Goal: Task Accomplishment & Management: Manage account settings

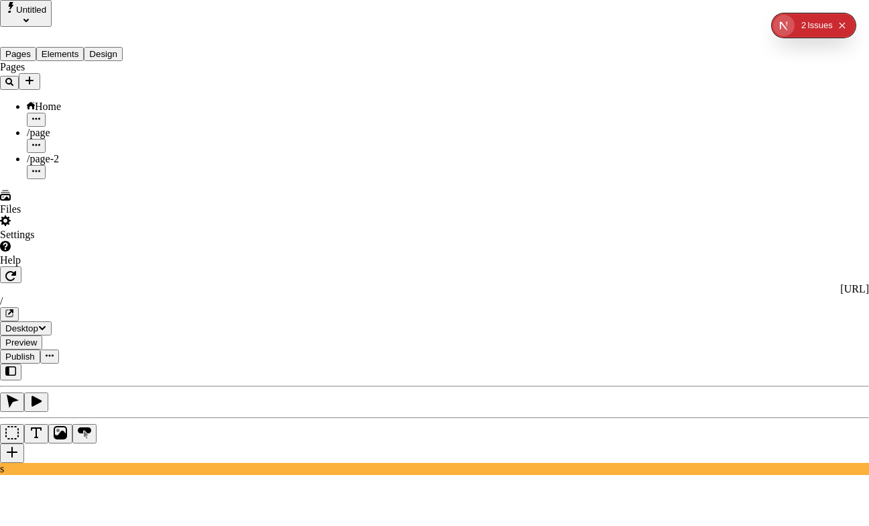
click at [445, 296] on div "/ page-2" at bounding box center [484, 293] width 209 height 35
type input "page-2"
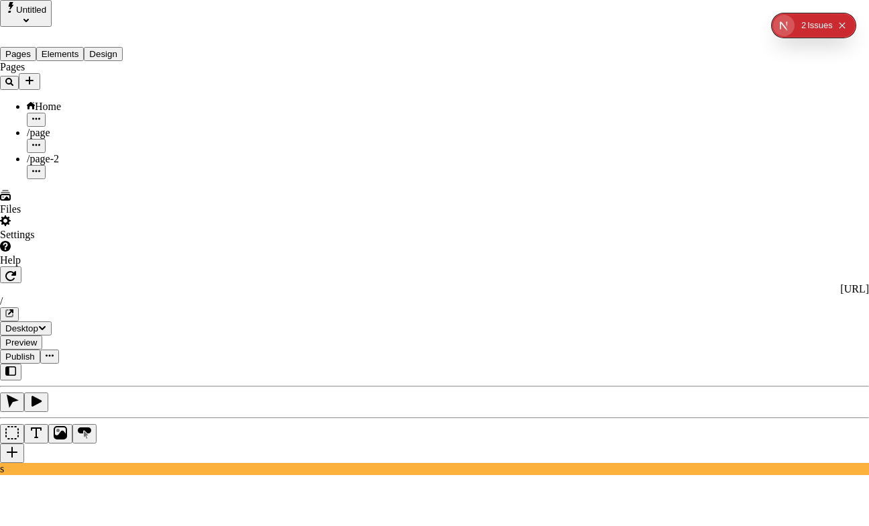
click at [484, 288] on div "/ page-2" at bounding box center [484, 271] width 209 height 35
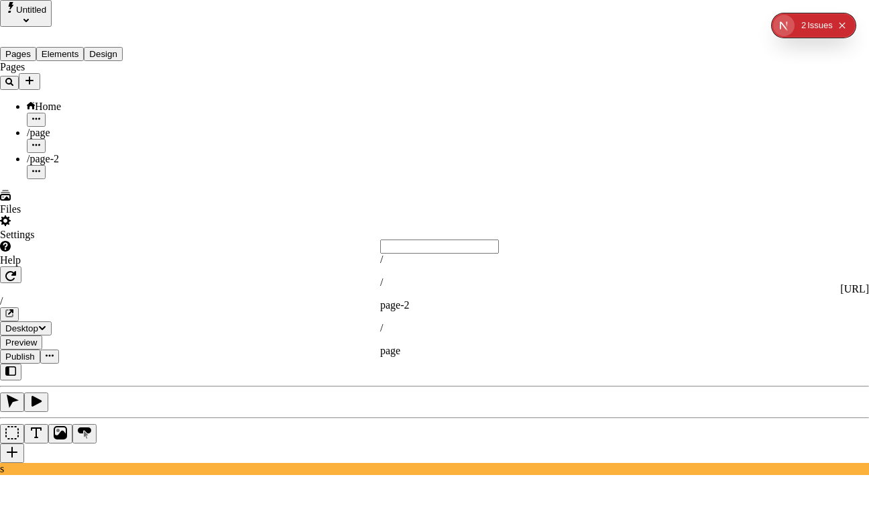
click at [475, 266] on div "/" at bounding box center [484, 260] width 209 height 12
click at [435, 253] on input "text" at bounding box center [439, 246] width 119 height 14
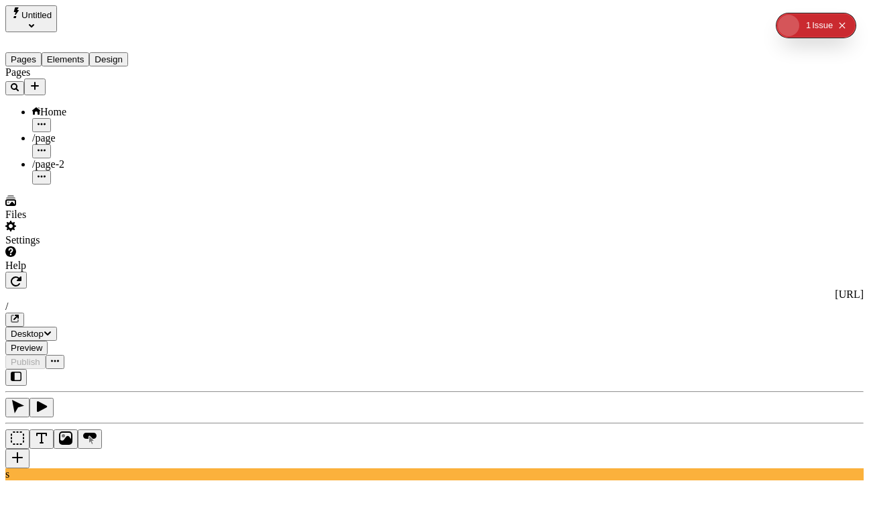
scroll to position [38, 0]
click at [775, 396] on div "/" at bounding box center [789, 390] width 144 height 12
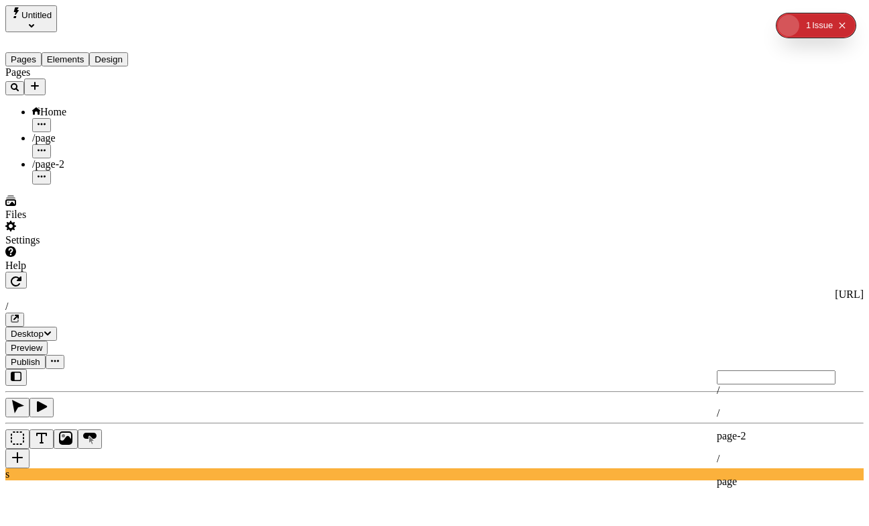
click at [771, 439] on div "/ page-2" at bounding box center [789, 424] width 144 height 35
type input "page-2"
click at [747, 488] on span "page-2" at bounding box center [732, 489] width 30 height 11
click at [80, 132] on div "/page" at bounding box center [99, 145] width 134 height 26
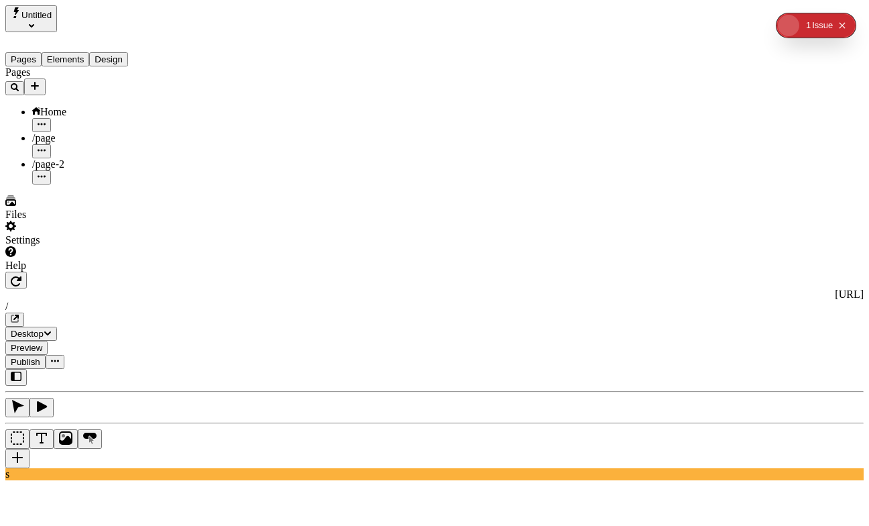
click at [97, 106] on div "Home" at bounding box center [99, 112] width 134 height 12
click at [846, 25] on icon "Collapse issues badge" at bounding box center [842, 25] width 8 height 8
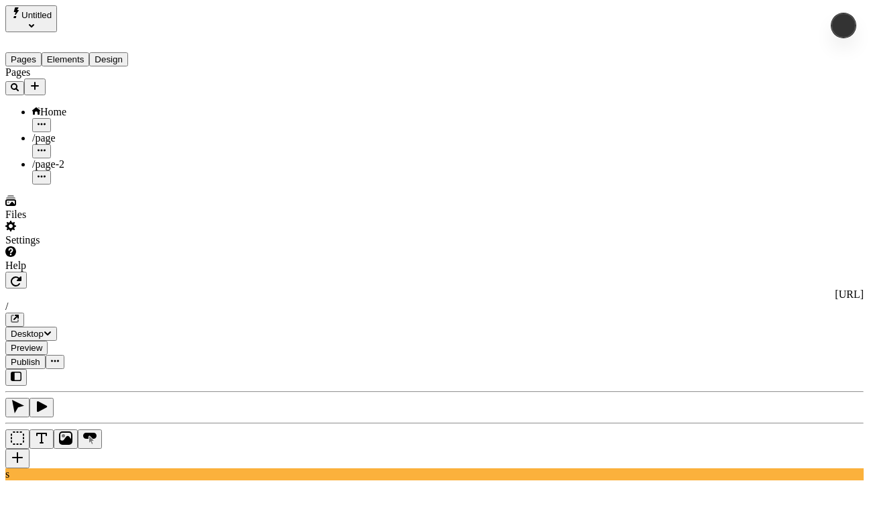
click at [767, 396] on div "/" at bounding box center [789, 390] width 144 height 12
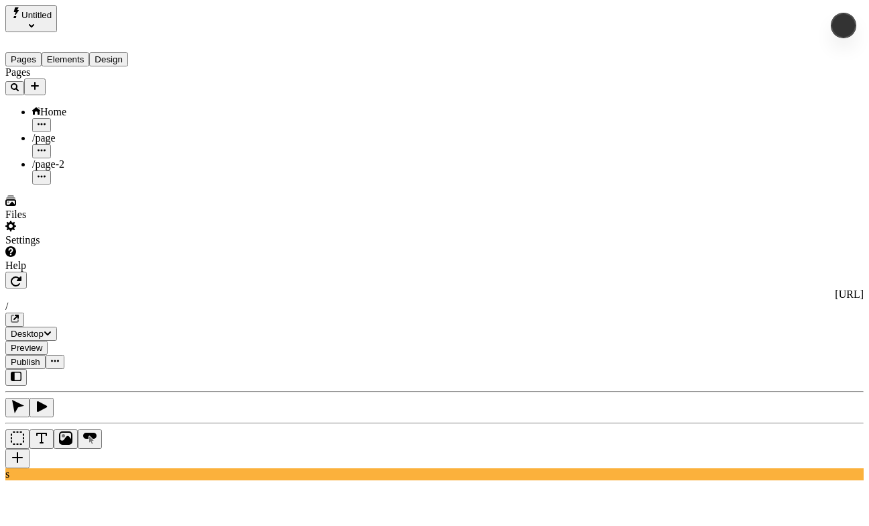
click at [781, 438] on div "/ page-2" at bounding box center [789, 424] width 144 height 35
type input "page-2"
click at [753, 396] on div "/" at bounding box center [789, 390] width 144 height 12
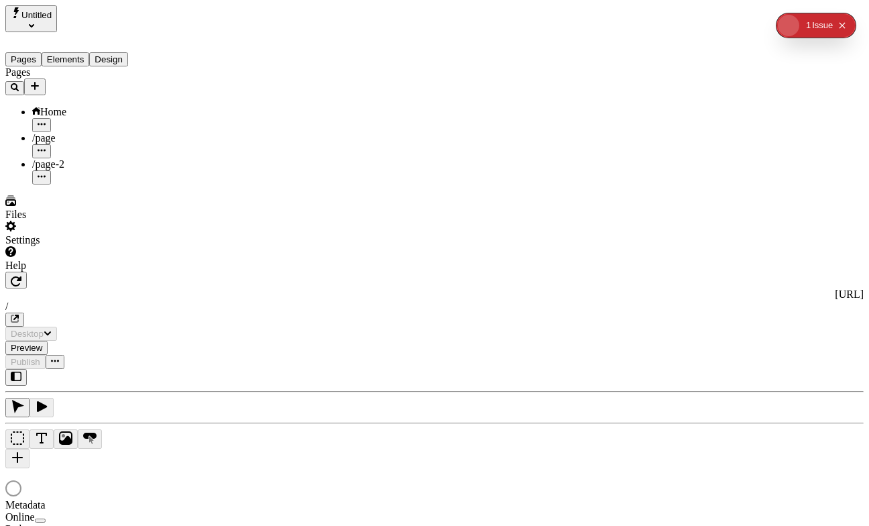
type input "/"
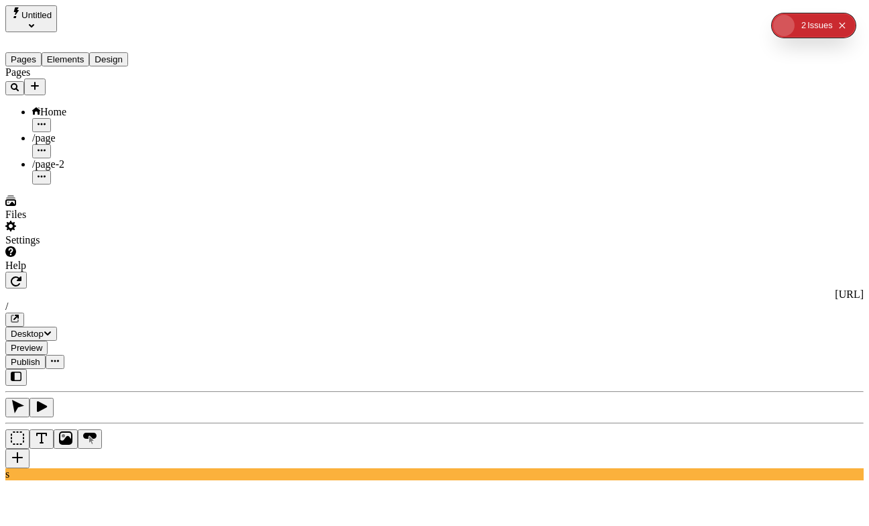
click at [766, 387] on div "/" at bounding box center [789, 381] width 144 height 12
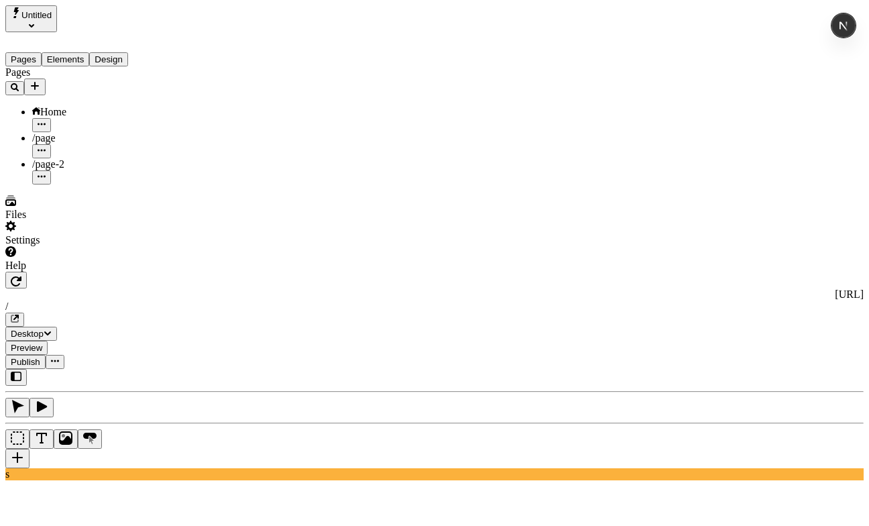
click at [756, 421] on p "page-2" at bounding box center [789, 427] width 144 height 12
type input "page-2"
click at [778, 449] on input "page-2" at bounding box center [776, 444] width 119 height 14
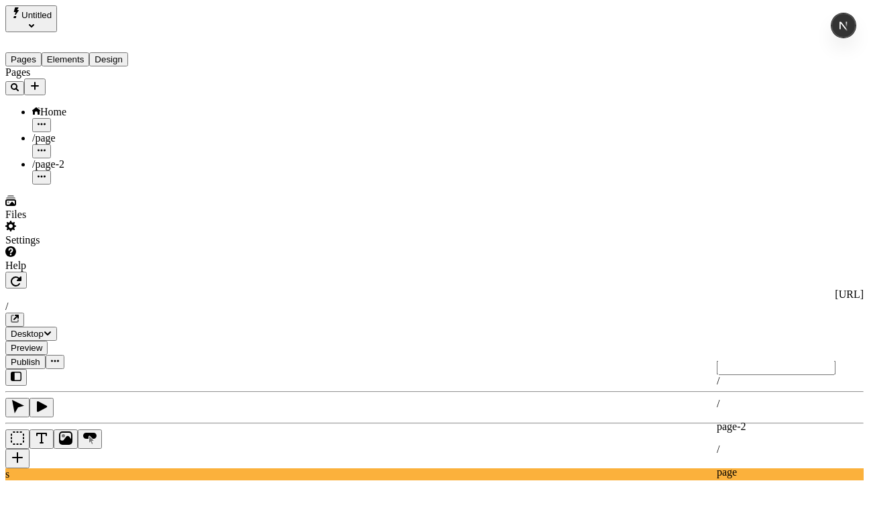
click at [777, 429] on div "/ page-2" at bounding box center [789, 415] width 144 height 35
click at [832, 387] on div "/" at bounding box center [789, 381] width 144 height 12
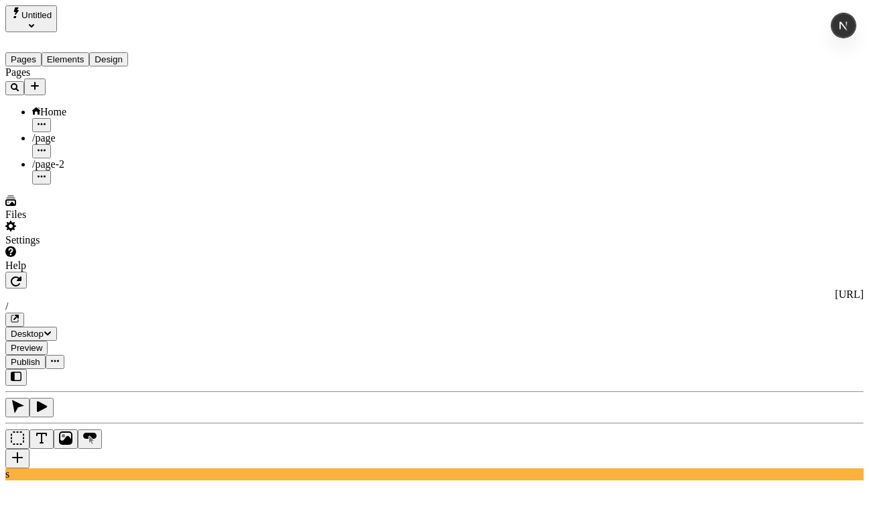
click at [86, 132] on div "/page" at bounding box center [99, 138] width 134 height 12
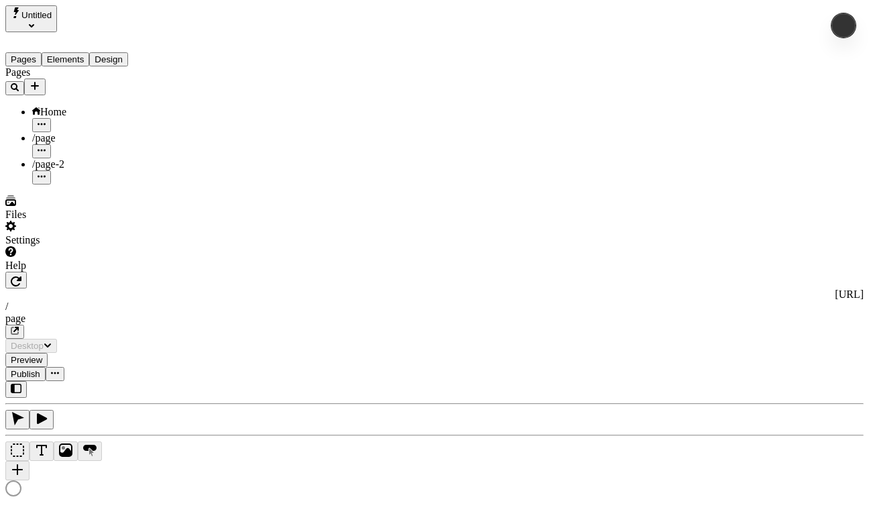
type input "/page"
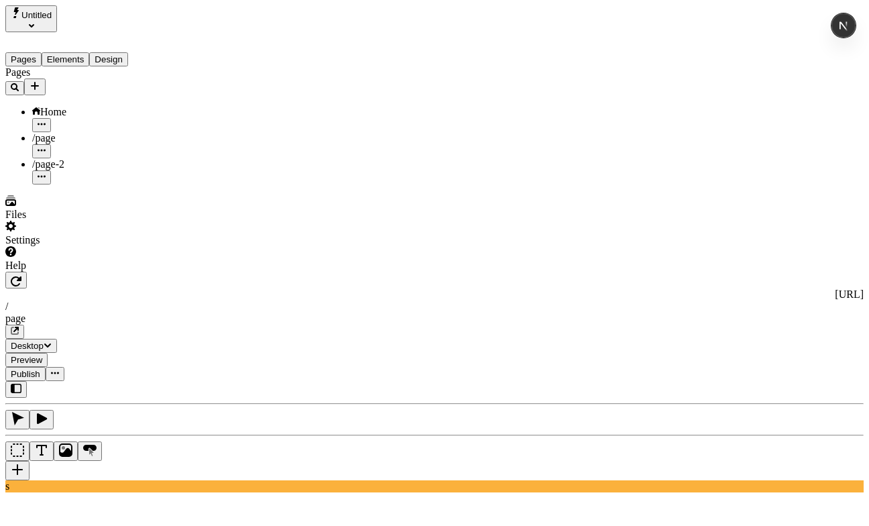
click at [93, 106] on div "Home" at bounding box center [99, 119] width 134 height 26
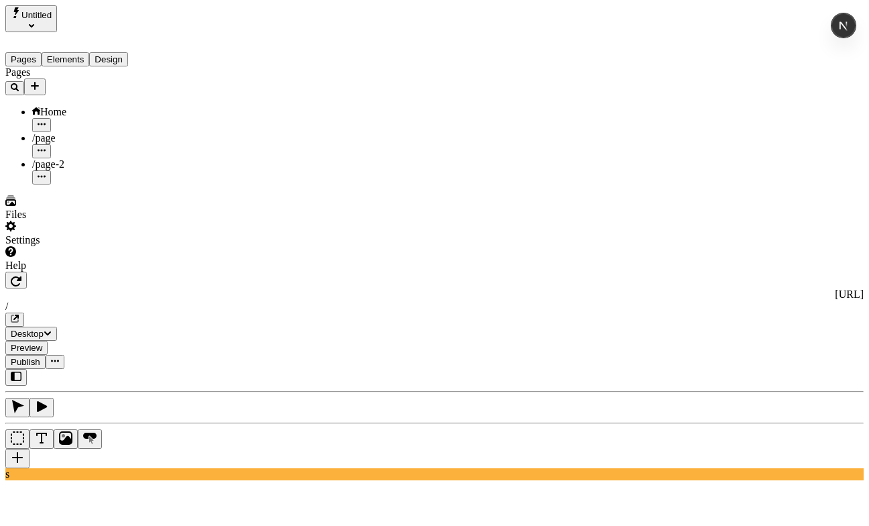
click at [109, 132] on div "/page" at bounding box center [99, 145] width 134 height 26
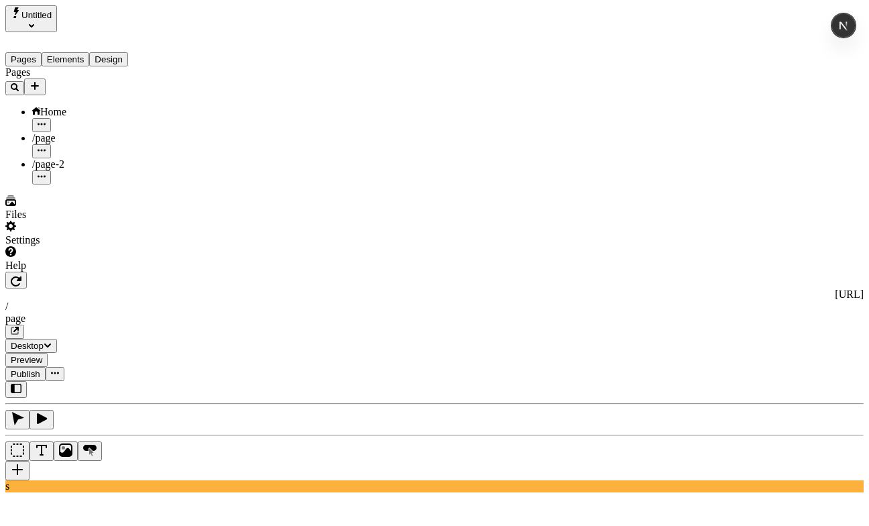
click at [74, 106] on div "Home" at bounding box center [99, 112] width 134 height 12
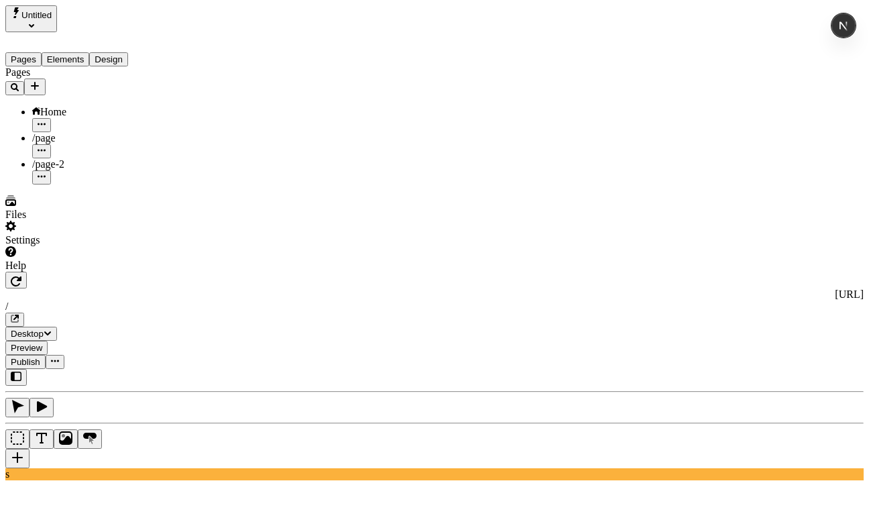
click at [123, 132] on div "/page" at bounding box center [99, 145] width 134 height 26
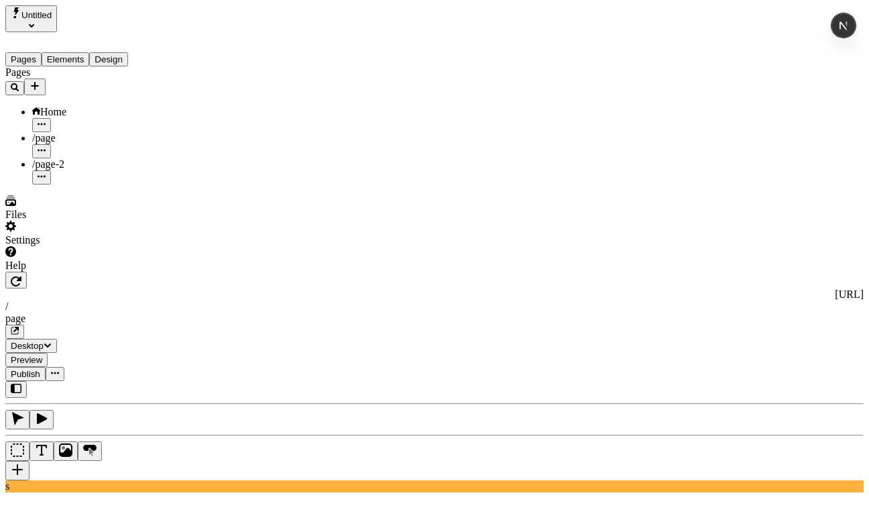
scroll to position [38, 0]
click at [46, 367] on button "Publish" at bounding box center [25, 374] width 40 height 14
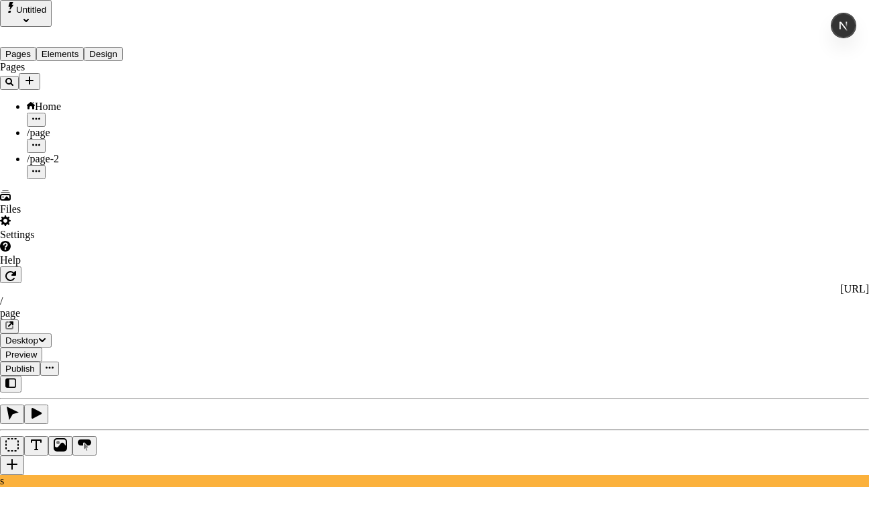
checkbox input "true"
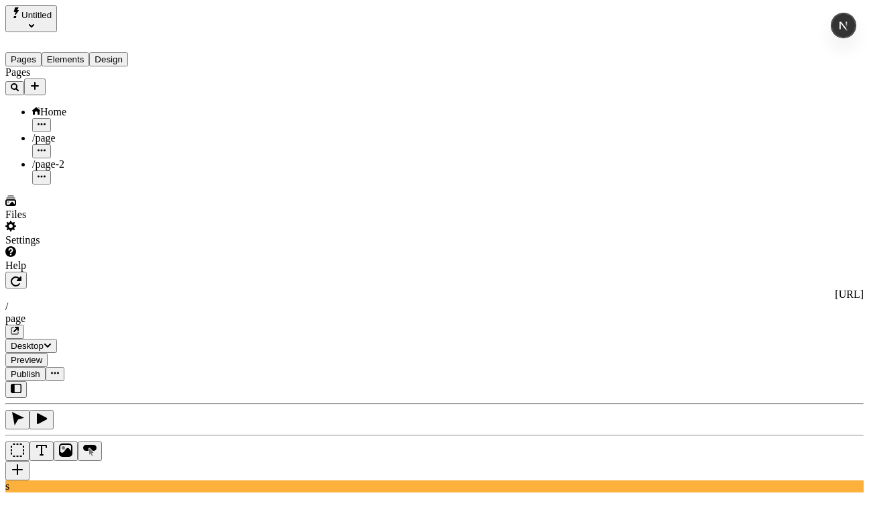
click at [42, 355] on span "Preview" at bounding box center [27, 360] width 32 height 10
click at [106, 106] on div "Home" at bounding box center [99, 112] width 134 height 12
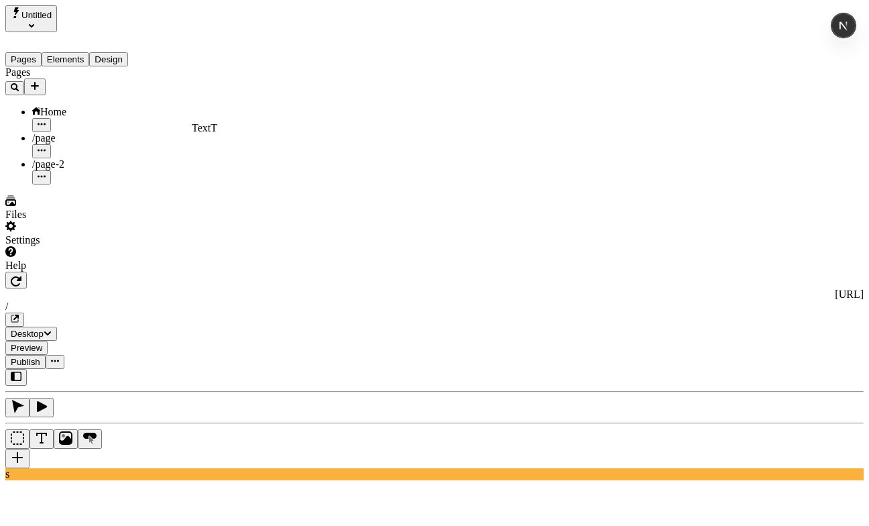
click at [48, 431] on icon "Text" at bounding box center [41, 437] width 13 height 13
type textarea "home"
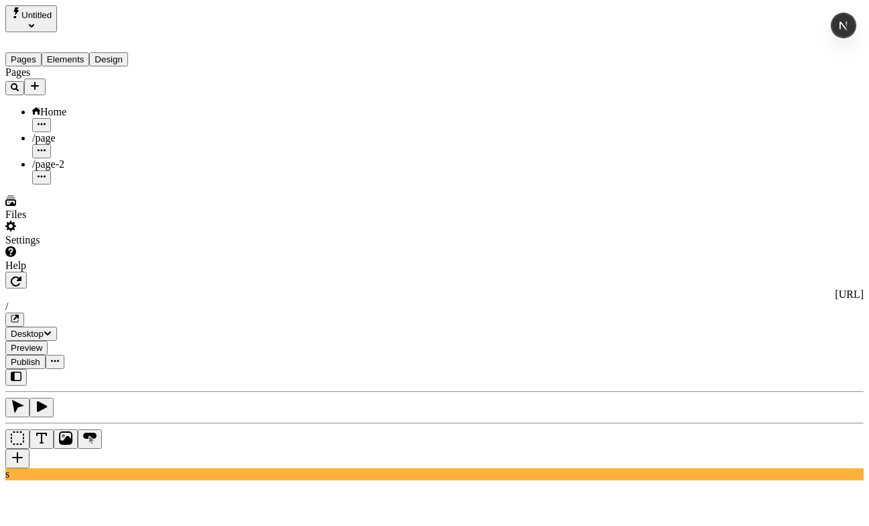
drag, startPoint x: 614, startPoint y: 22, endPoint x: 616, endPoint y: 30, distance: 7.6
click at [48, 341] on button "Preview" at bounding box center [26, 348] width 42 height 14
click at [113, 132] on div "/page" at bounding box center [99, 138] width 134 height 12
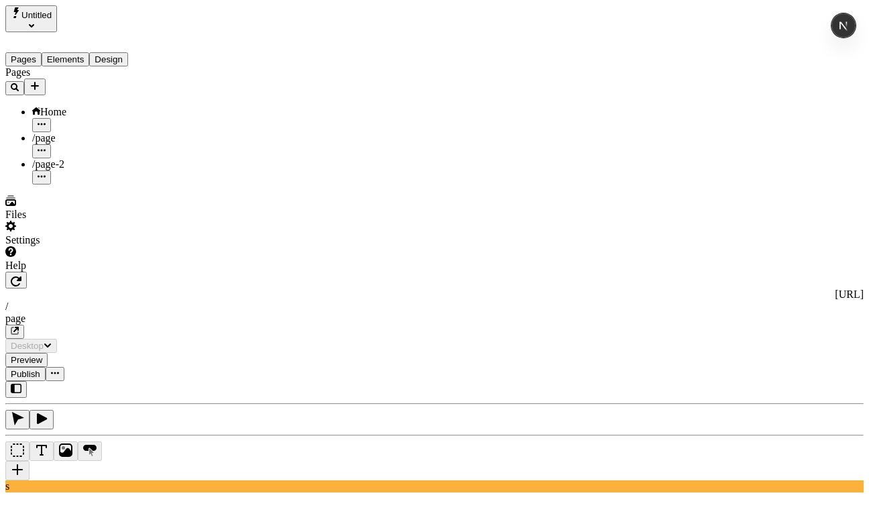
click at [42, 355] on span "Preview" at bounding box center [27, 360] width 32 height 10
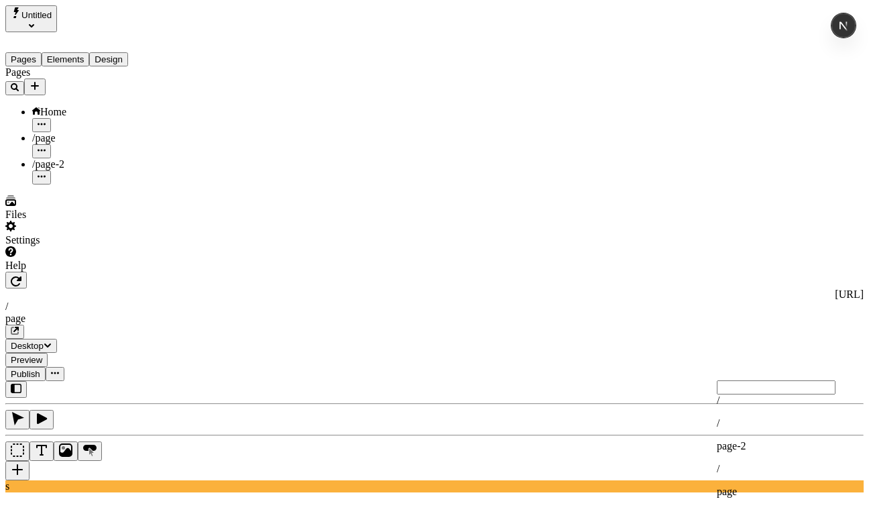
click at [765, 406] on div "/" at bounding box center [789, 400] width 144 height 12
click at [761, 442] on p "page-2" at bounding box center [789, 446] width 144 height 12
type input "page-2"
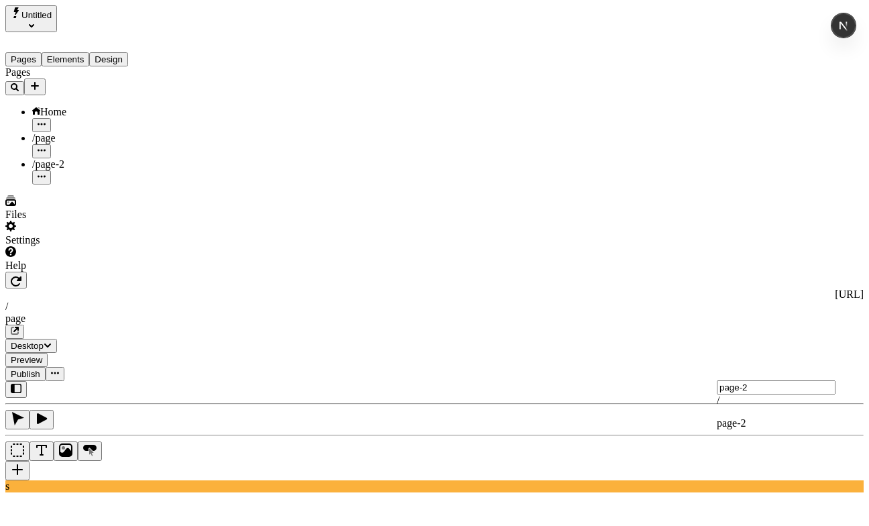
click at [747, 419] on span "page-2" at bounding box center [732, 422] width 30 height 11
click at [747, 424] on span "page-2" at bounding box center [732, 422] width 30 height 11
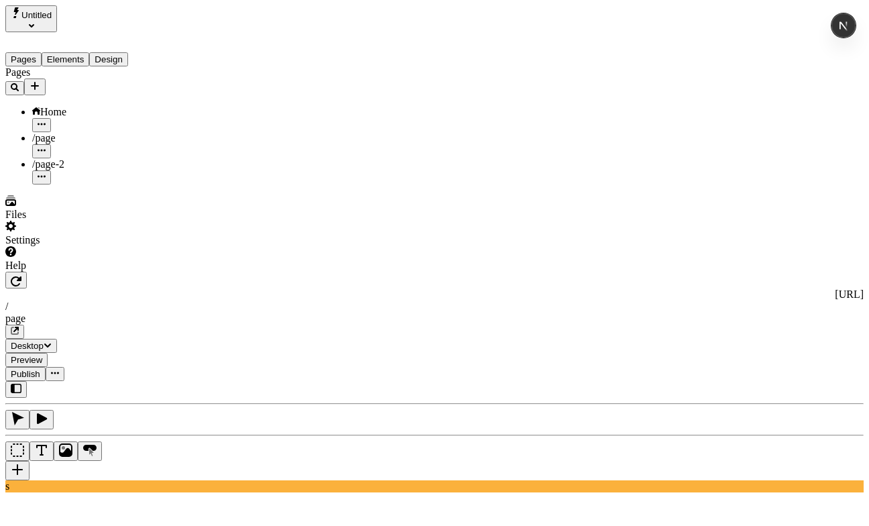
click at [42, 355] on span "Preview" at bounding box center [27, 360] width 32 height 10
click at [24, 443] on icon "Box" at bounding box center [17, 449] width 13 height 13
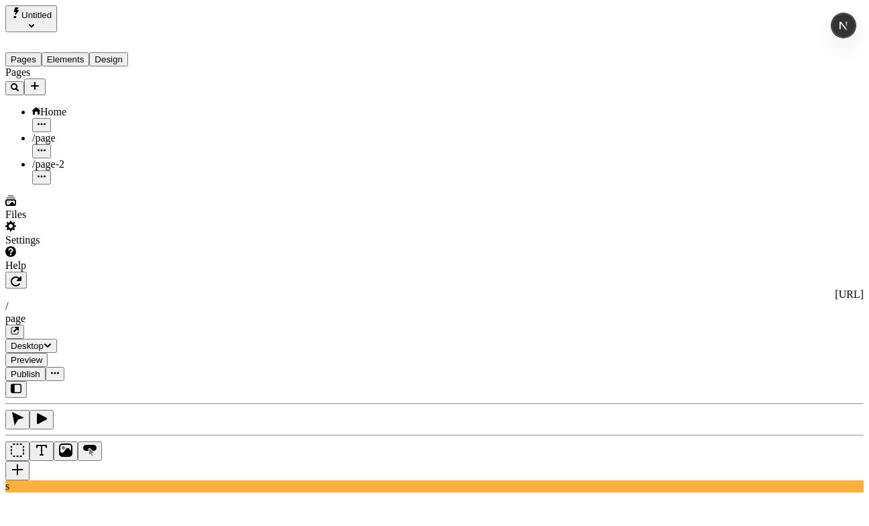
click at [30, 461] on button "button" at bounding box center [17, 470] width 24 height 19
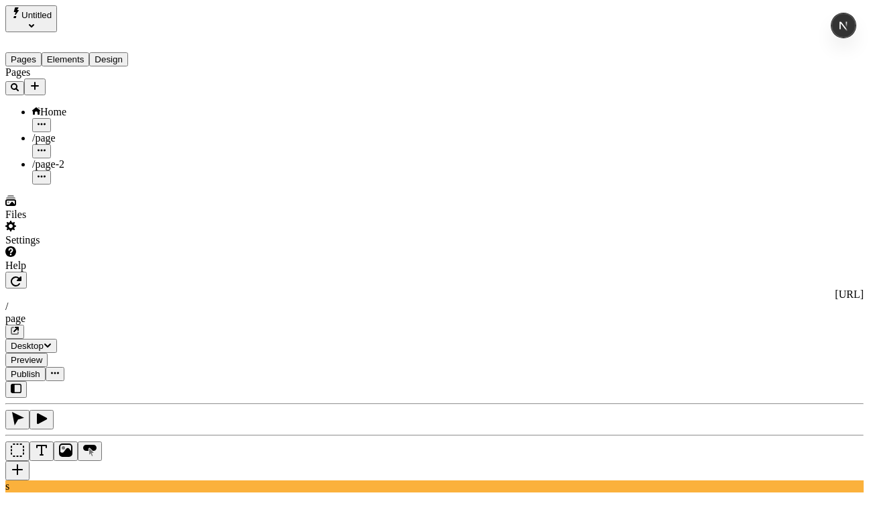
click at [816, 255] on div "Open page" at bounding box center [789, 260] width 144 height 24
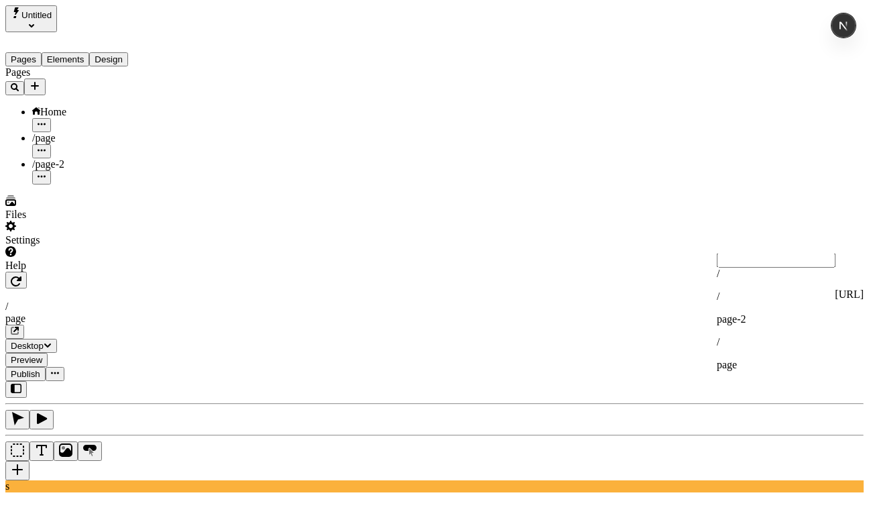
click at [787, 280] on div "/" at bounding box center [789, 274] width 144 height 12
click at [790, 321] on div "/ page-2" at bounding box center [789, 307] width 144 height 35
type input "page-2"
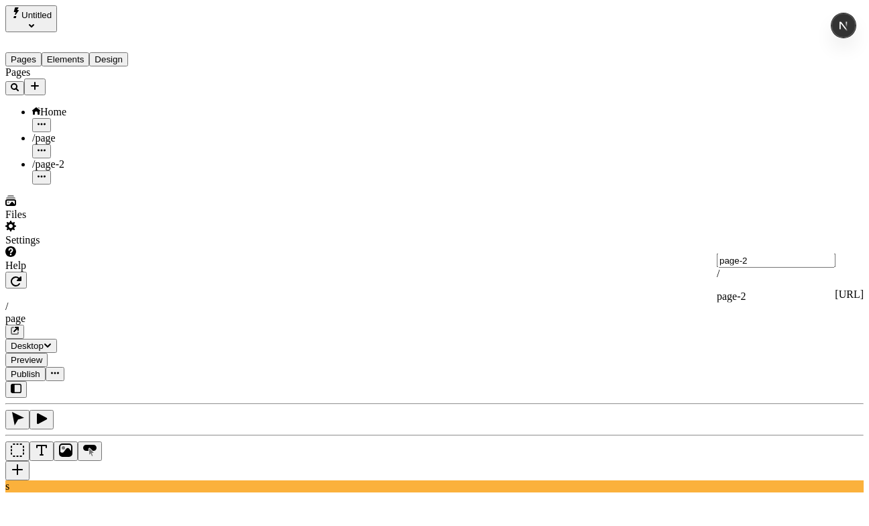
click at [740, 296] on div "/ page-2" at bounding box center [789, 285] width 144 height 35
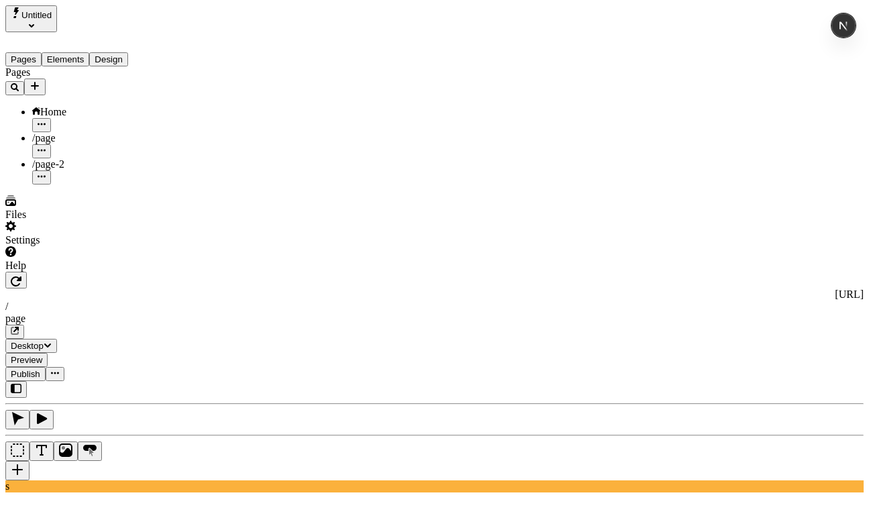
click at [49, 246] on div "Settings" at bounding box center [85, 240] width 161 height 12
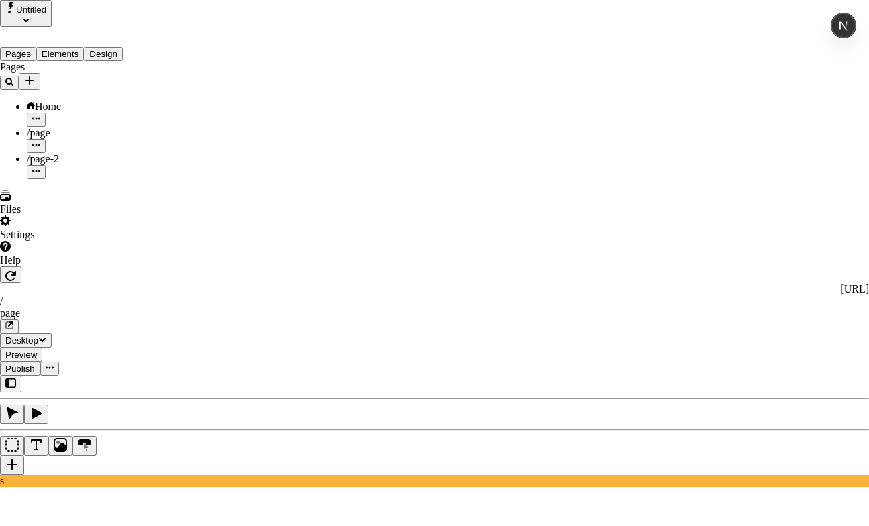
click at [473, 292] on div "/ page-2" at bounding box center [484, 293] width 209 height 35
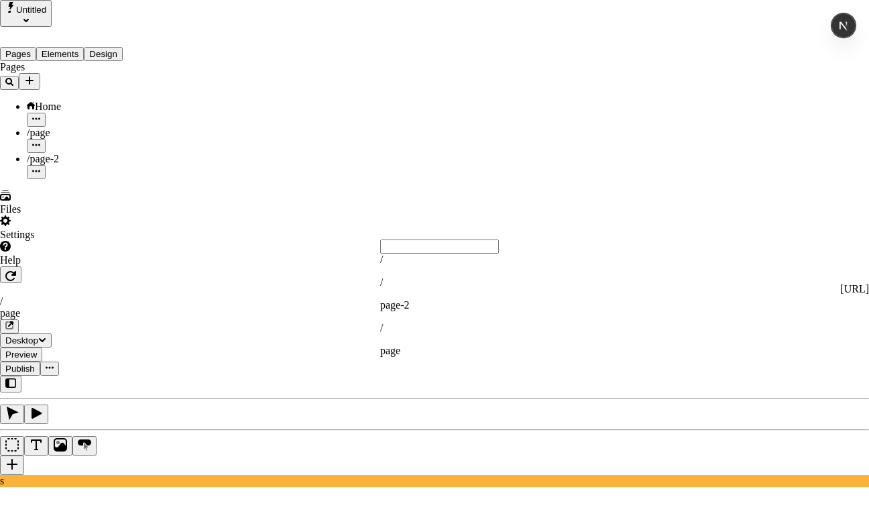
type input "page-2"
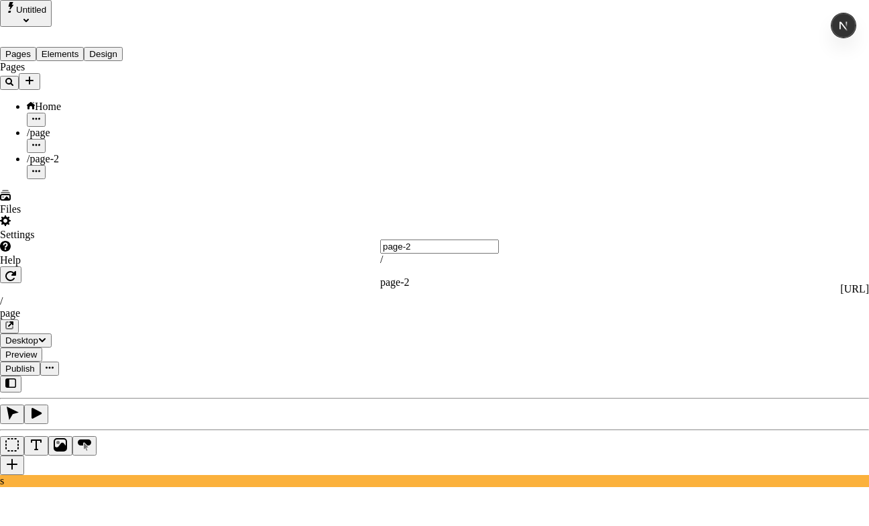
click at [421, 266] on div "/" at bounding box center [484, 260] width 209 height 12
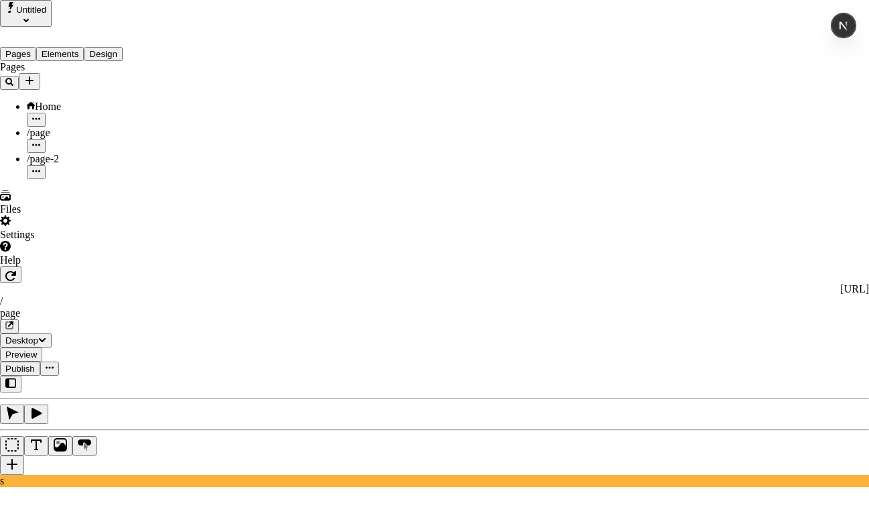
click at [440, 309] on div "/ page-2" at bounding box center [484, 293] width 209 height 35
type input "page-2"
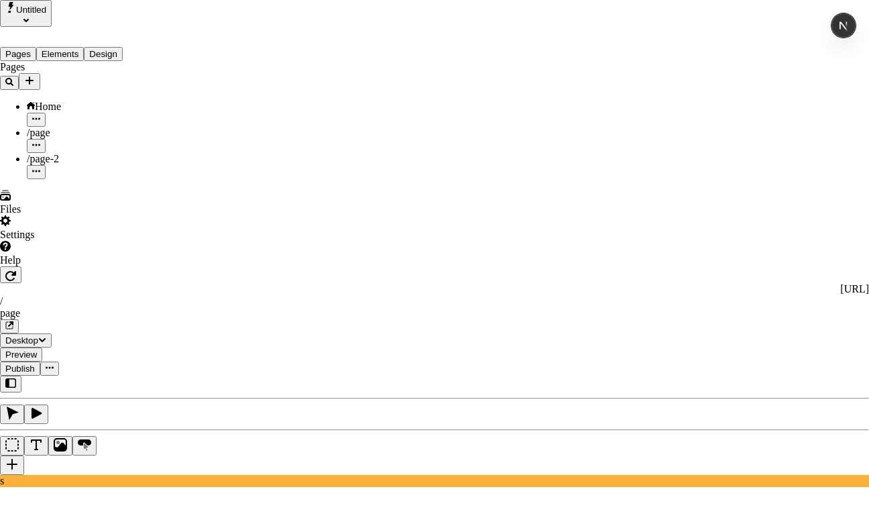
click at [353, 293] on div "Path" at bounding box center [328, 294] width 94 height 12
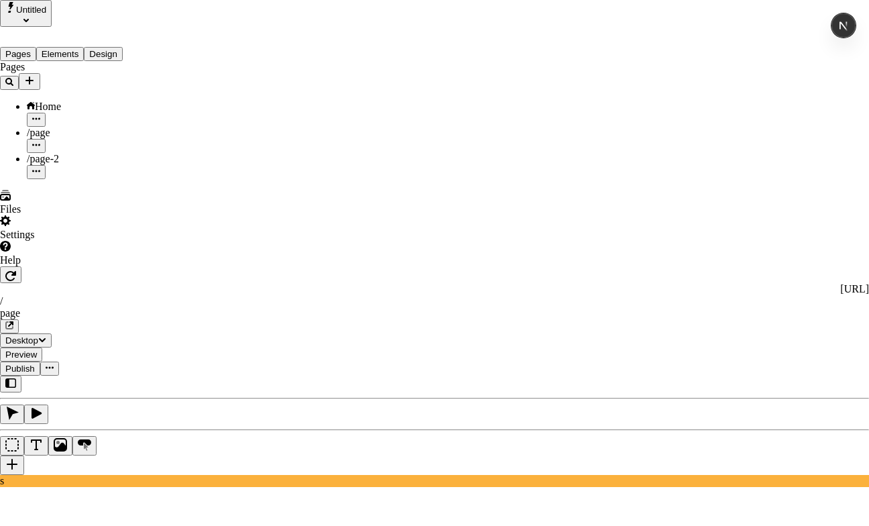
click at [324, 276] on div "Page" at bounding box center [328, 270] width 94 height 12
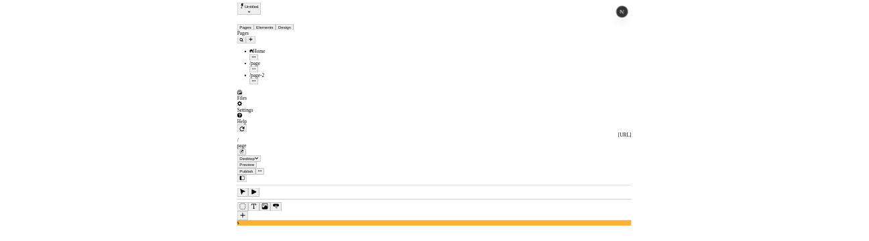
scroll to position [0, 0]
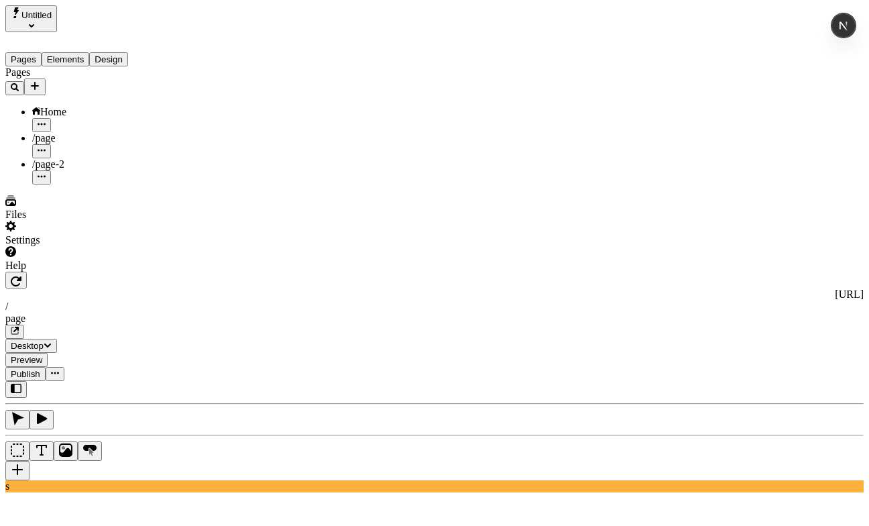
click at [753, 354] on div "/" at bounding box center [789, 348] width 144 height 12
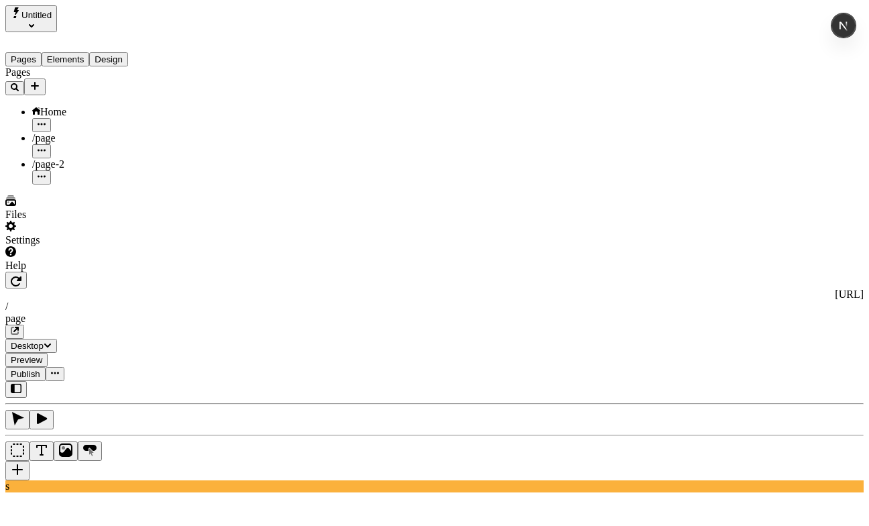
click at [64, 158] on div "/page-2" at bounding box center [99, 171] width 134 height 26
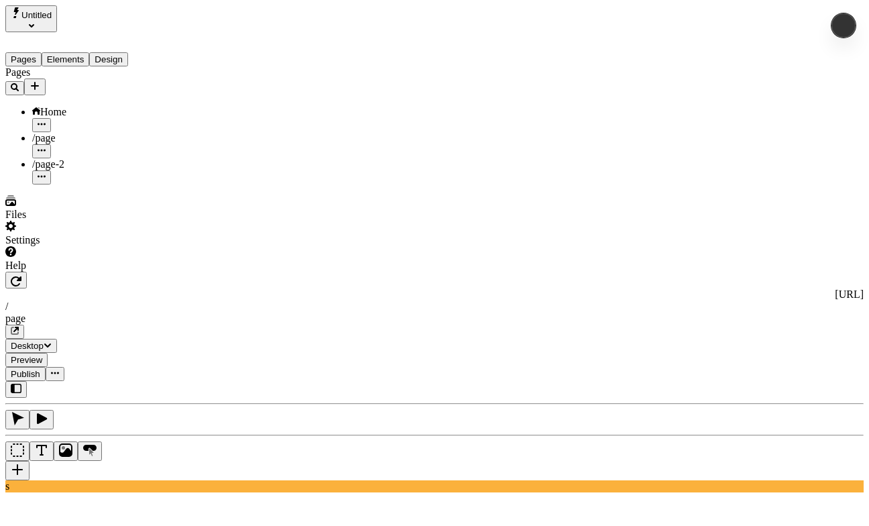
click at [71, 132] on div "/page" at bounding box center [99, 138] width 134 height 12
click at [77, 106] on div "Home" at bounding box center [99, 112] width 134 height 12
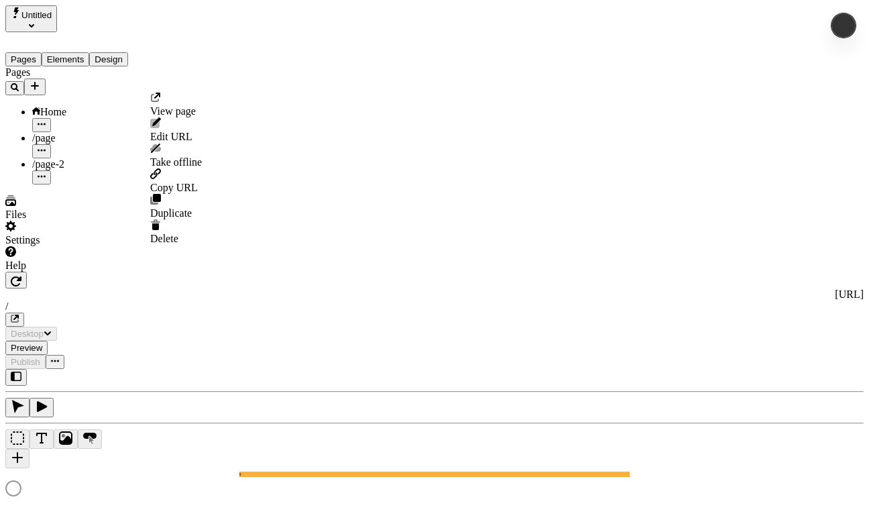
click at [46, 123] on icon "button" at bounding box center [42, 124] width 8 height 2
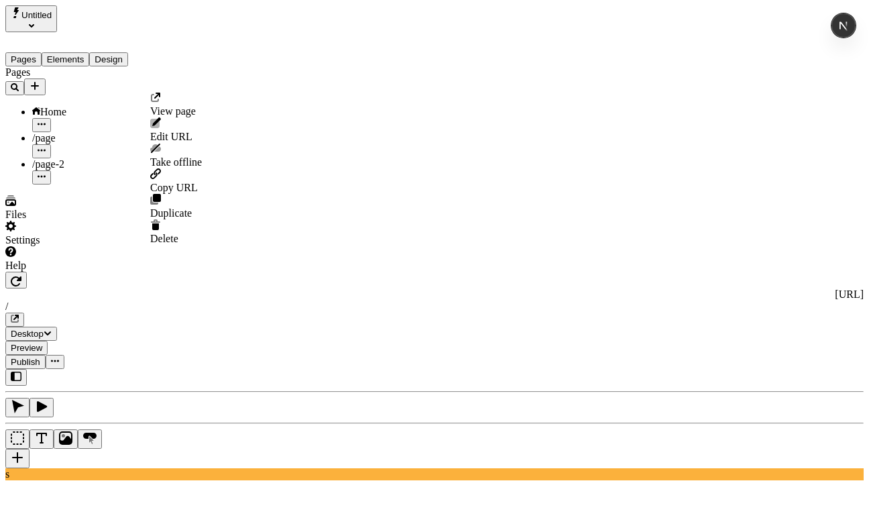
click at [193, 131] on span "Edit URL" at bounding box center [171, 136] width 42 height 11
click at [46, 120] on icon "button" at bounding box center [42, 124] width 8 height 8
click at [192, 207] on span "Duplicate" at bounding box center [171, 212] width 42 height 11
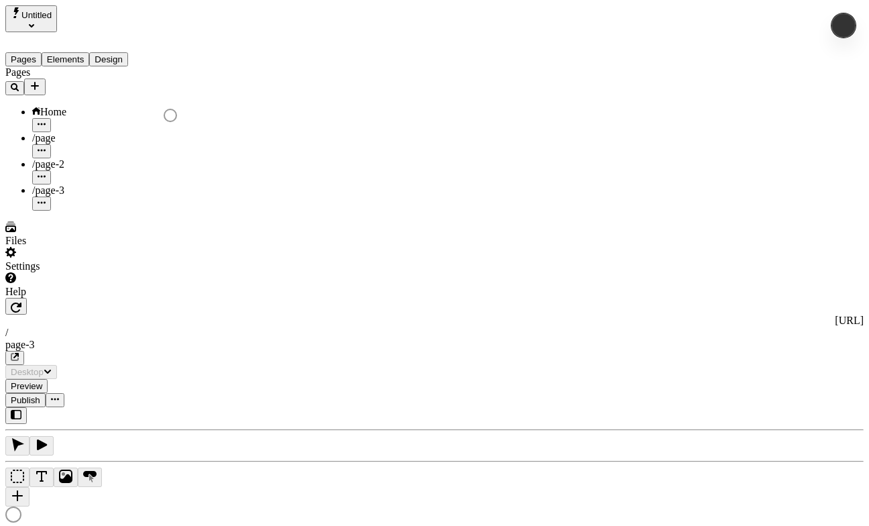
type input "/page-3"
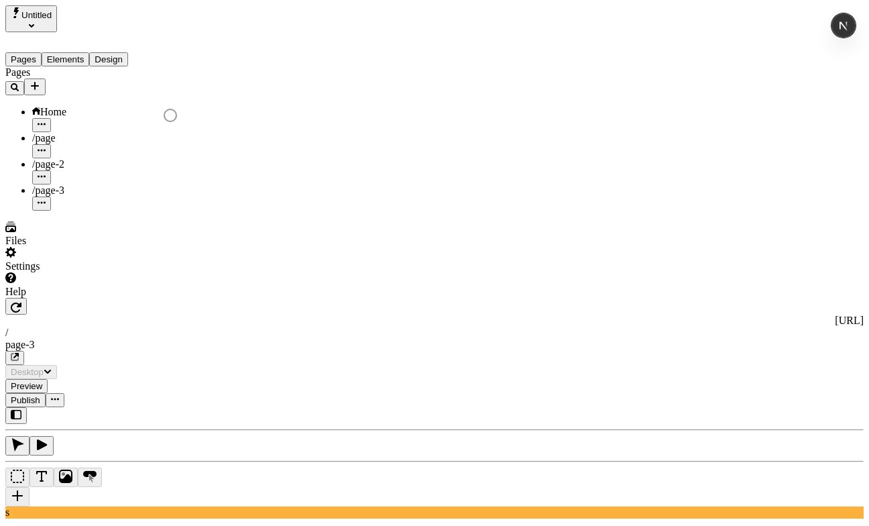
click at [46, 199] on icon "button" at bounding box center [42, 203] width 8 height 8
drag, startPoint x: 87, startPoint y: 160, endPoint x: 80, endPoint y: 150, distance: 12.5
click at [78, 184] on div "/page-3" at bounding box center [99, 197] width 134 height 26
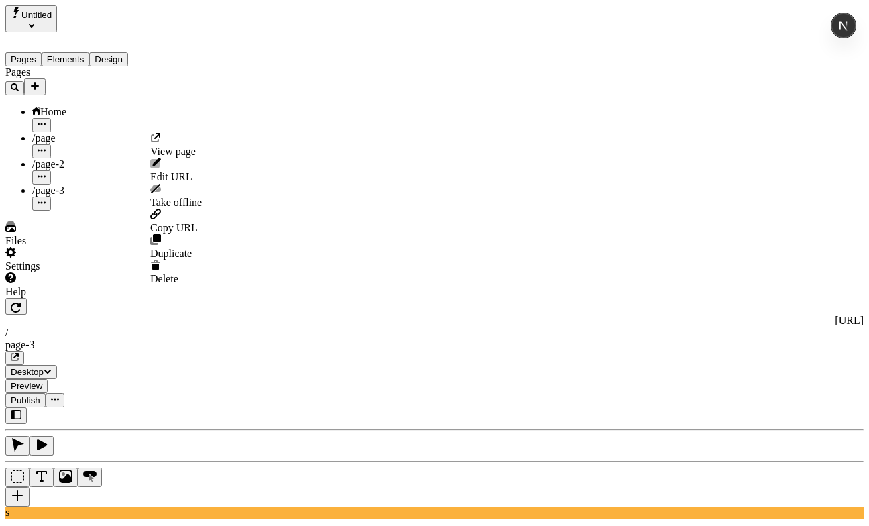
click at [46, 172] on icon "button" at bounding box center [42, 176] width 8 height 8
click at [193, 171] on span "Edit URL" at bounding box center [171, 176] width 42 height 11
type input "something/page-2"
click button "Save" at bounding box center [165, 187] width 31 height 14
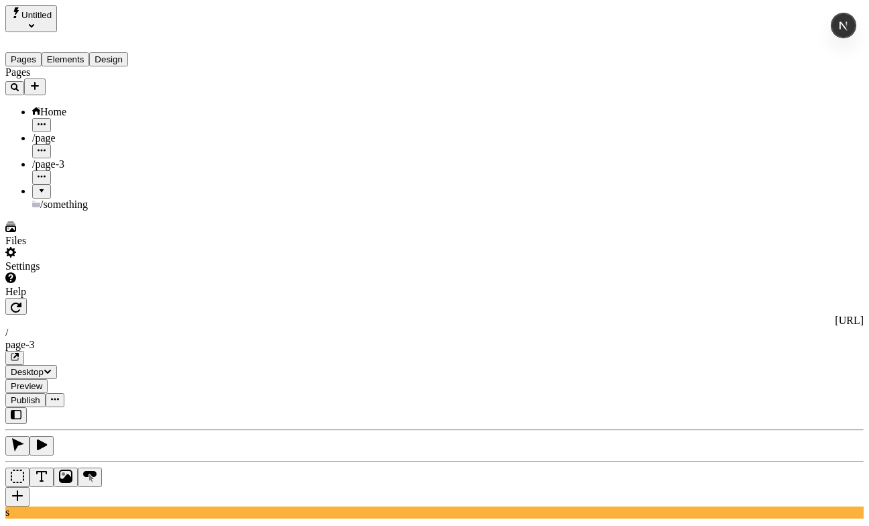
drag, startPoint x: 48, startPoint y: 142, endPoint x: 48, endPoint y: 154, distance: 12.1
click at [38, 186] on div at bounding box center [42, 186] width 8 height 0
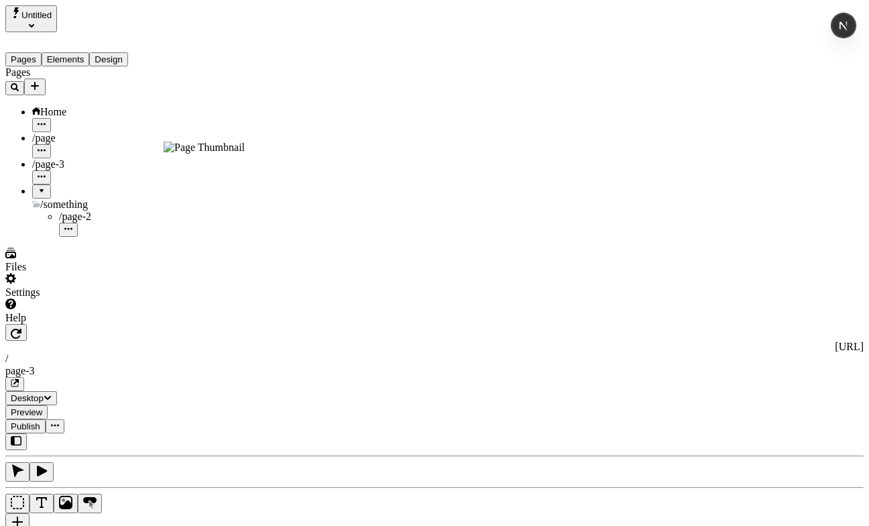
click at [66, 211] on span "/page-2" at bounding box center [75, 216] width 32 height 11
type input "/something/page-2"
drag, startPoint x: 51, startPoint y: 142, endPoint x: 56, endPoint y: 165, distance: 24.1
drag, startPoint x: 38, startPoint y: 118, endPoint x: 48, endPoint y: 162, distance: 44.7
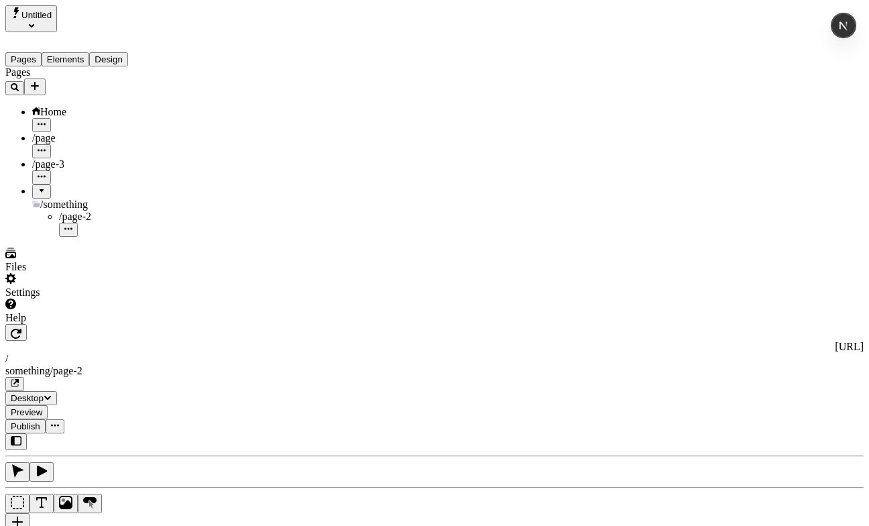
drag, startPoint x: 93, startPoint y: 141, endPoint x: 93, endPoint y: 163, distance: 22.1
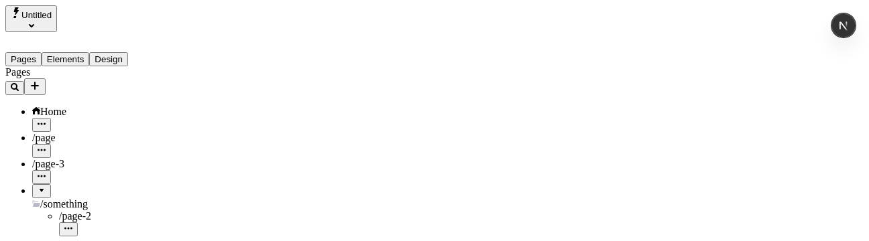
scroll to position [9, 0]
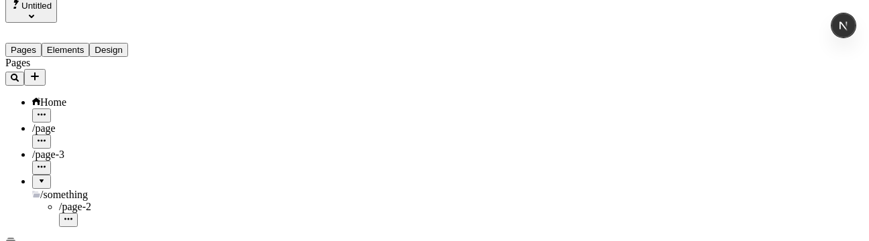
drag, startPoint x: 79, startPoint y: 109, endPoint x: 80, endPoint y: 134, distance: 24.8
drag, startPoint x: 61, startPoint y: 112, endPoint x: 62, endPoint y: 132, distance: 20.1
drag, startPoint x: 71, startPoint y: 99, endPoint x: 70, endPoint y: 133, distance: 34.9
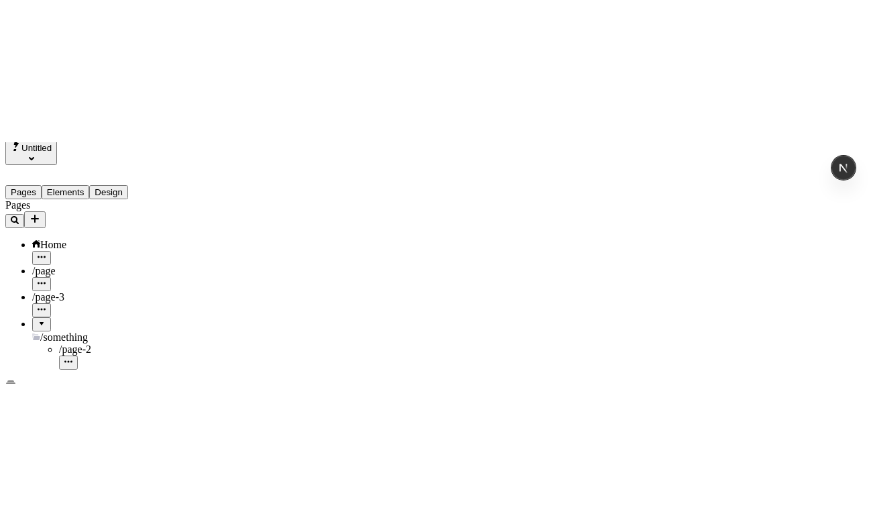
scroll to position [0, 0]
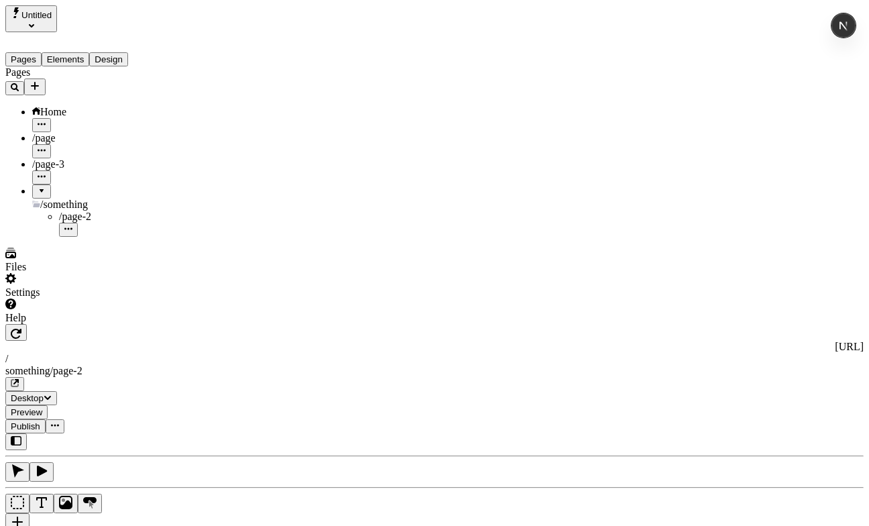
drag, startPoint x: 87, startPoint y: 143, endPoint x: 86, endPoint y: 158, distance: 14.8
drag, startPoint x: 58, startPoint y: 135, endPoint x: 61, endPoint y: 153, distance: 18.3
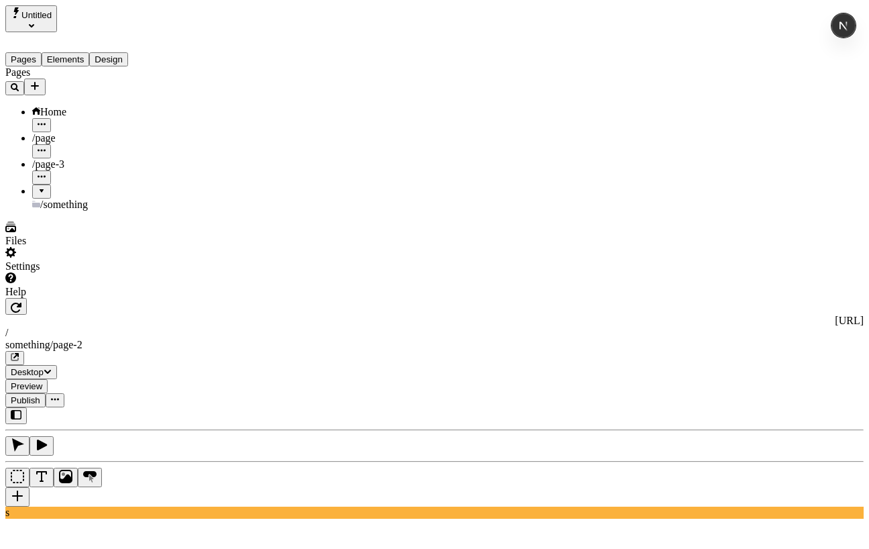
click at [69, 199] on span "/something" at bounding box center [64, 204] width 48 height 11
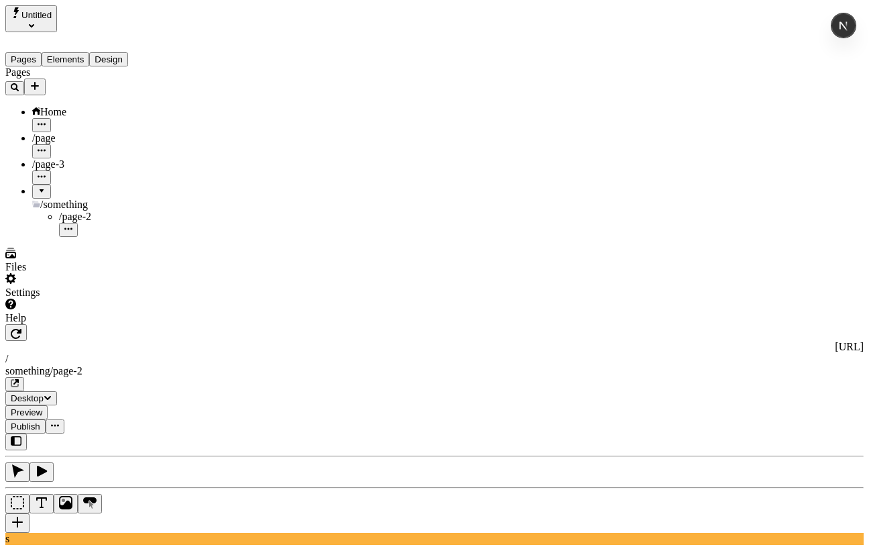
click at [71, 211] on span "/page-2" at bounding box center [75, 216] width 32 height 11
click at [77, 107] on div "Home" at bounding box center [99, 119] width 134 height 26
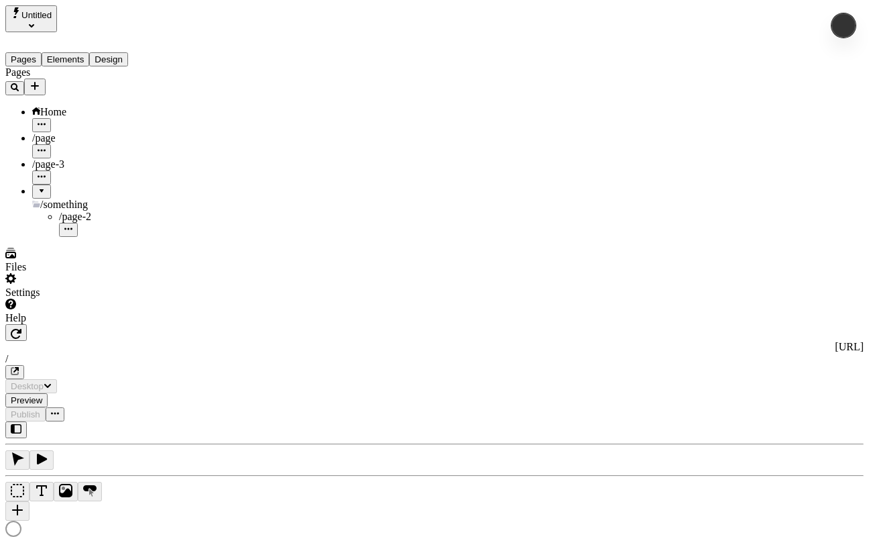
type input "/"
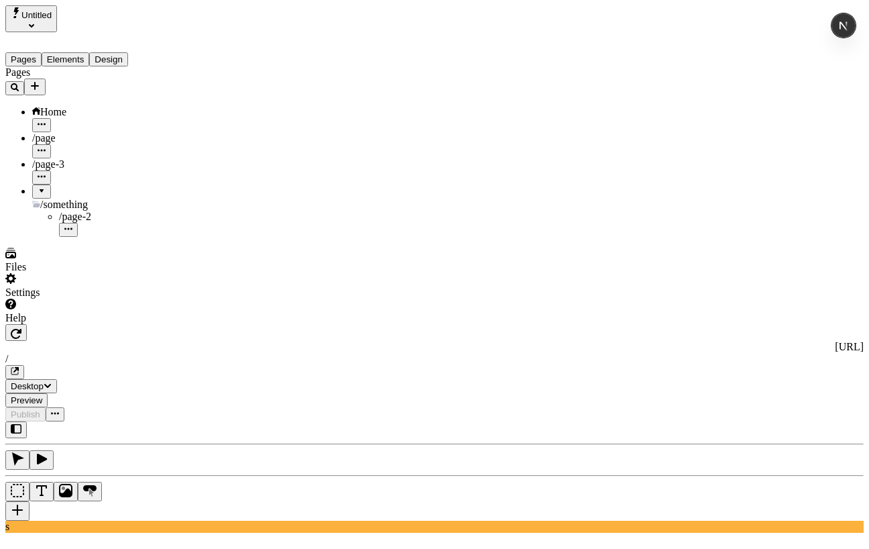
click at [24, 484] on icon "Box" at bounding box center [17, 490] width 13 height 13
click at [48, 484] on icon "Text" at bounding box center [41, 490] width 13 height 13
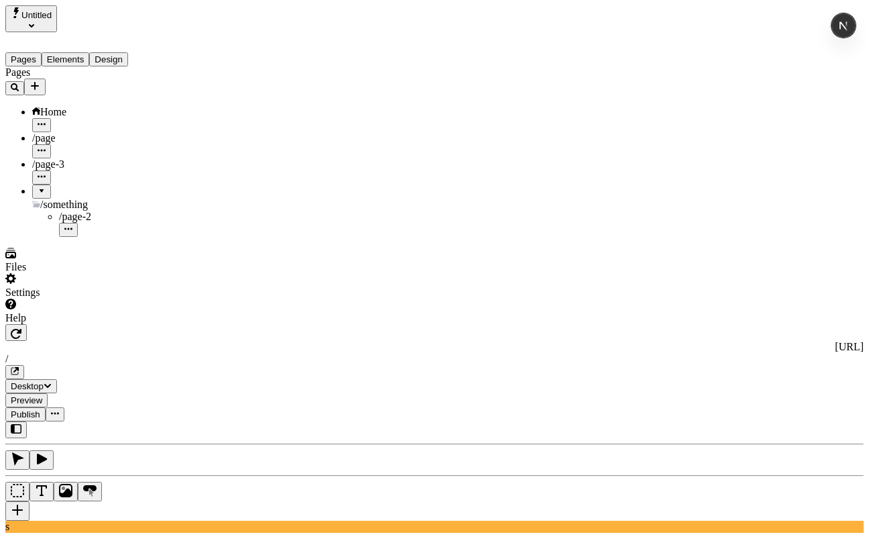
click at [770, 494] on p "something/page-2" at bounding box center [789, 500] width 144 height 12
type input "something/page-2"
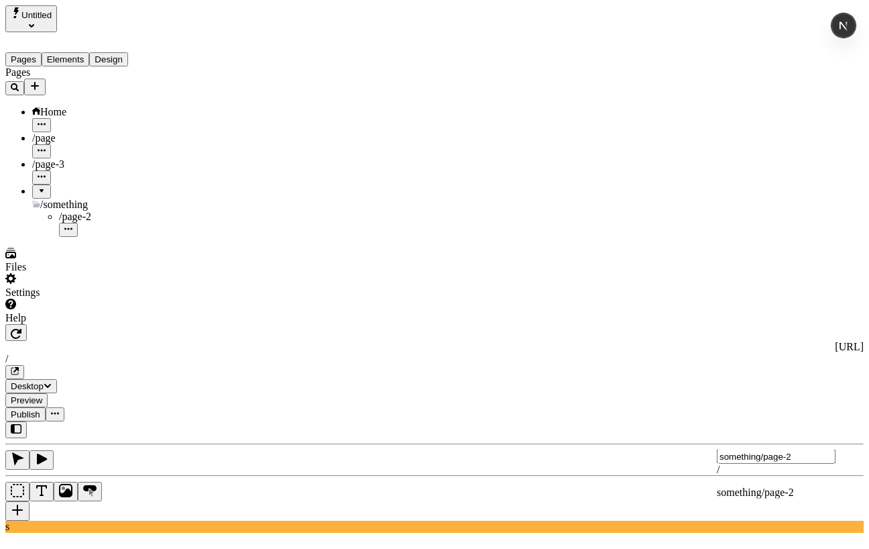
click at [792, 490] on span "something/page-2" at bounding box center [755, 491] width 77 height 11
click at [763, 415] on div "/" at bounding box center [789, 409] width 144 height 12
click at [781, 494] on p "something/page-2" at bounding box center [789, 500] width 144 height 12
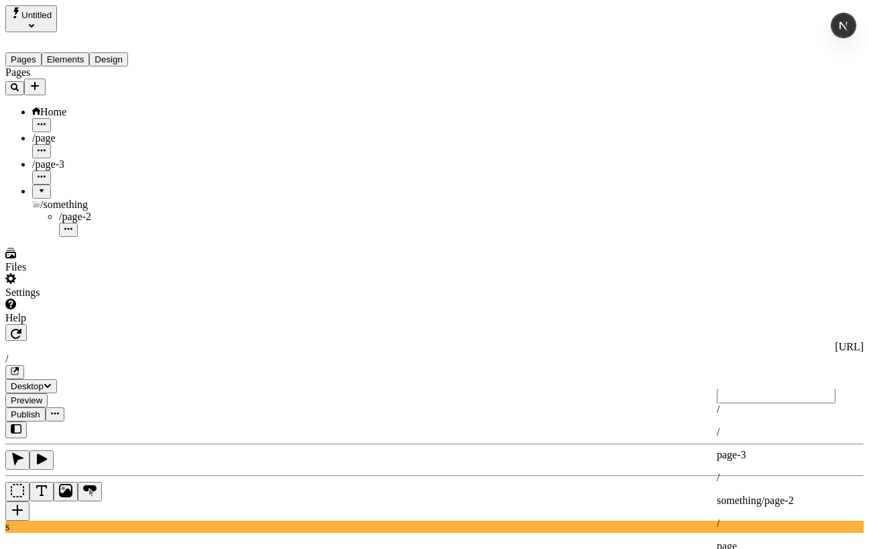
type input "something/page-2"
click at [803, 457] on div "/ page-3" at bounding box center [789, 443] width 144 height 35
type input "page-3"
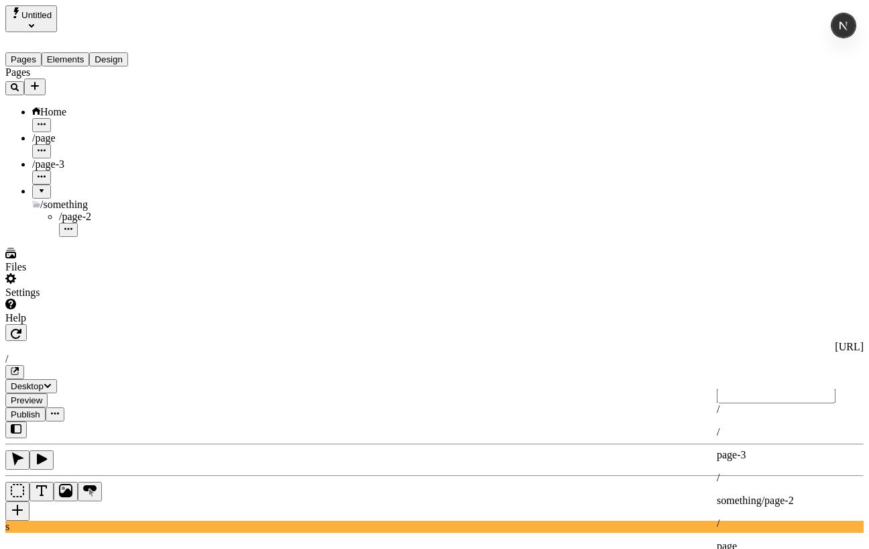
click at [758, 494] on p "something/page-2" at bounding box center [789, 500] width 144 height 12
type input "something/page-2"
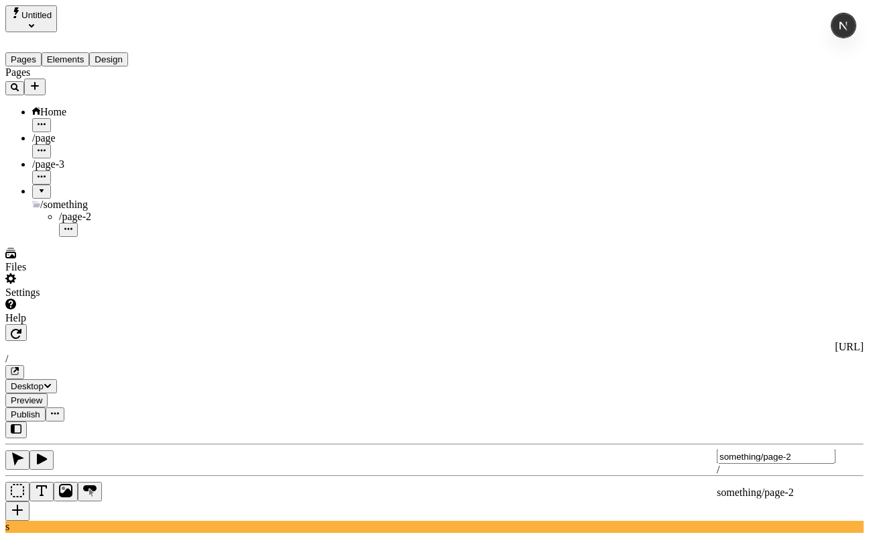
click at [794, 493] on span "something/page-2" at bounding box center [755, 491] width 77 height 11
click at [779, 415] on div "/" at bounding box center [789, 409] width 144 height 12
click at [775, 517] on div "/ page" at bounding box center [789, 534] width 144 height 35
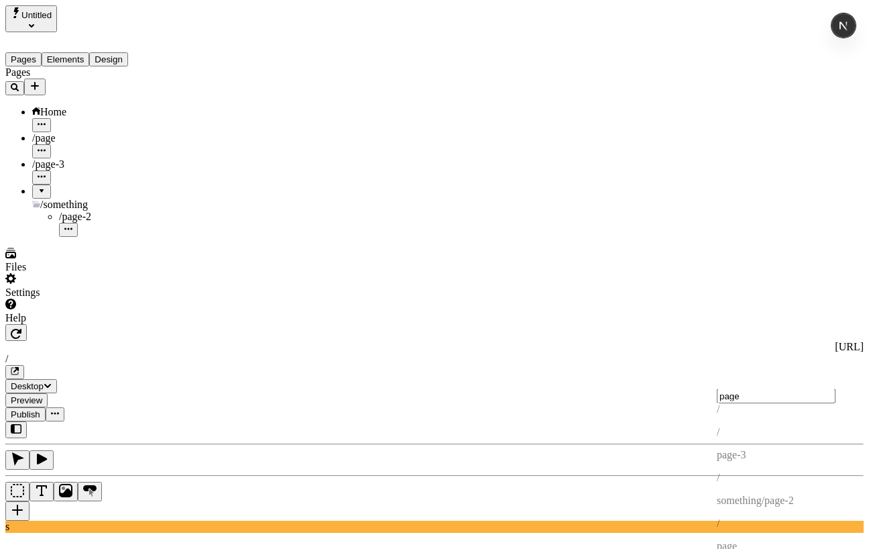
type input "page"
click at [765, 525] on span "something/" at bounding box center [741, 542] width 48 height 11
type input "something/page-2"
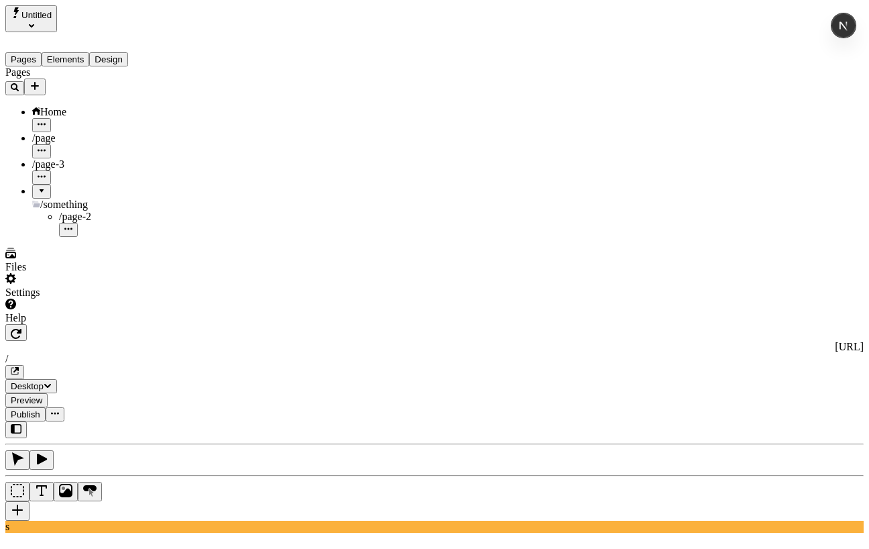
click at [48, 199] on span "/something" at bounding box center [64, 204] width 48 height 11
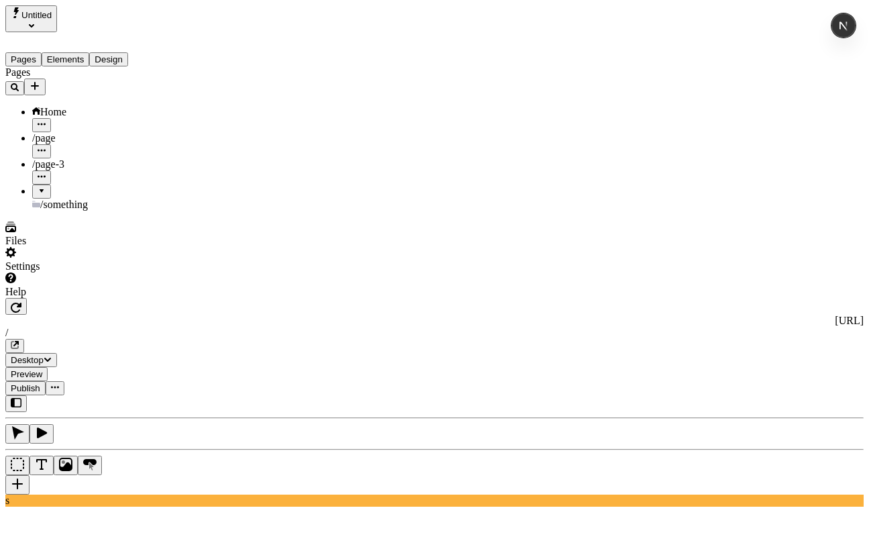
click at [95, 184] on div "/something" at bounding box center [99, 197] width 134 height 26
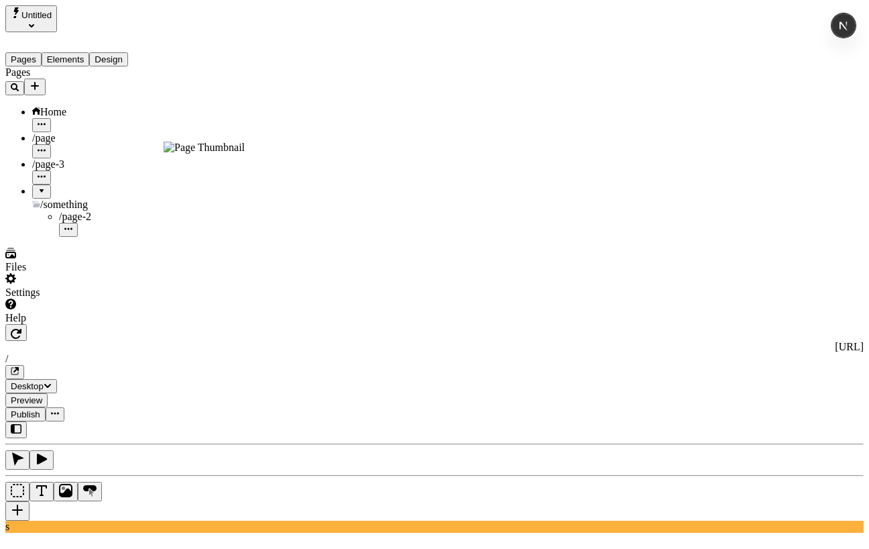
click at [78, 223] on button "button" at bounding box center [68, 230] width 19 height 14
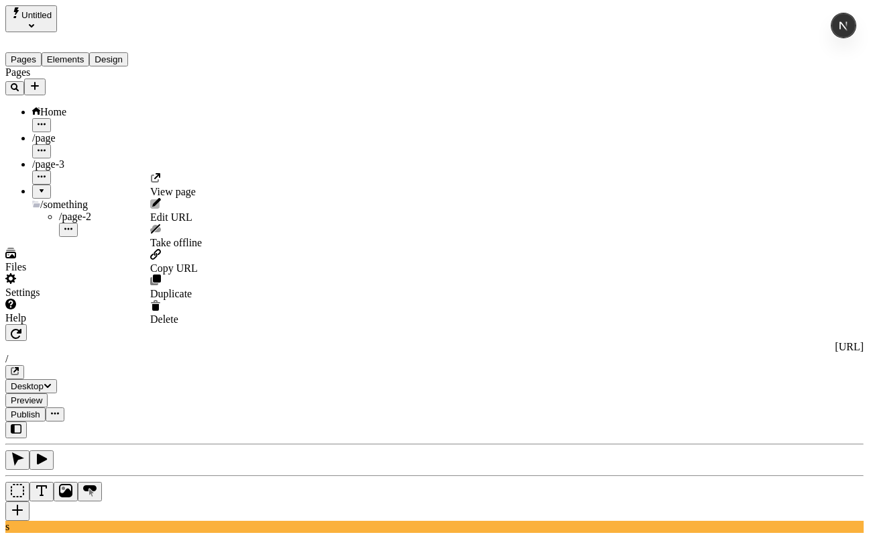
click at [193, 213] on span "Edit URL" at bounding box center [171, 216] width 42 height 11
type input "something-2/page-2"
click button "Save" at bounding box center [165, 227] width 31 height 14
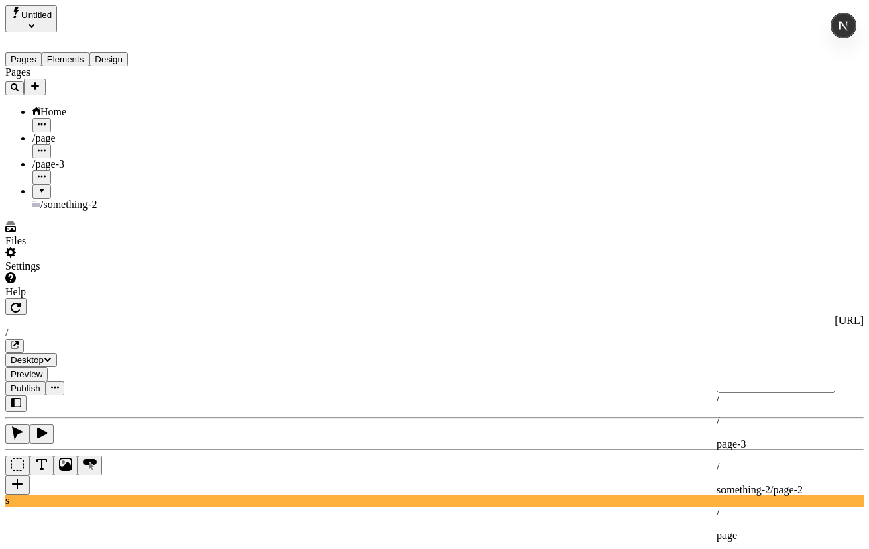
click at [796, 484] on p "something-2/page-2" at bounding box center [789, 490] width 144 height 12
click at [78, 132] on div "/page" at bounding box center [99, 138] width 134 height 12
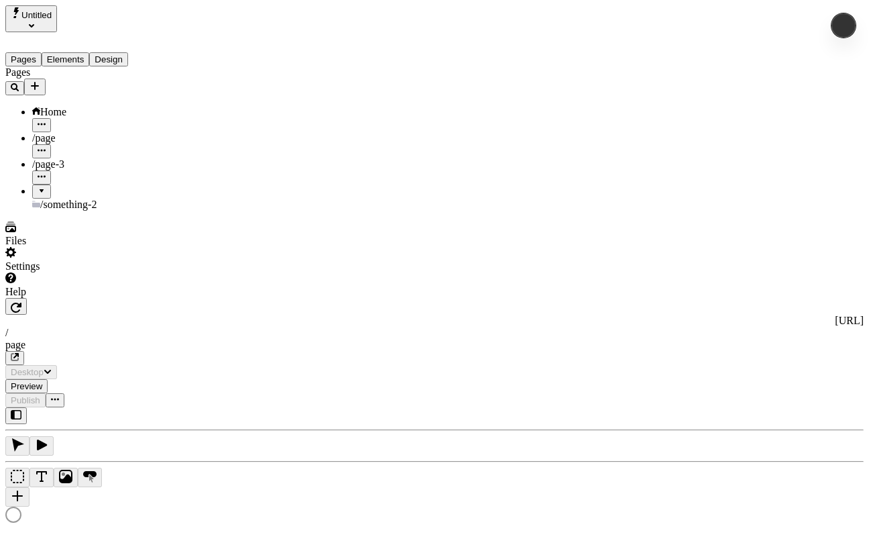
type input "/page"
click at [78, 158] on div "/page-3" at bounding box center [99, 171] width 134 height 26
type input "/page-3"
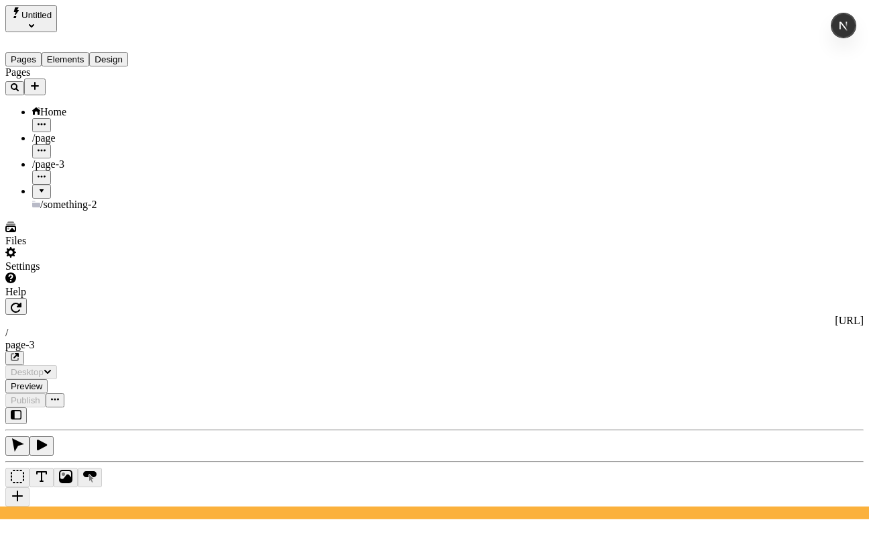
click at [90, 199] on div "/something-2" at bounding box center [99, 205] width 134 height 12
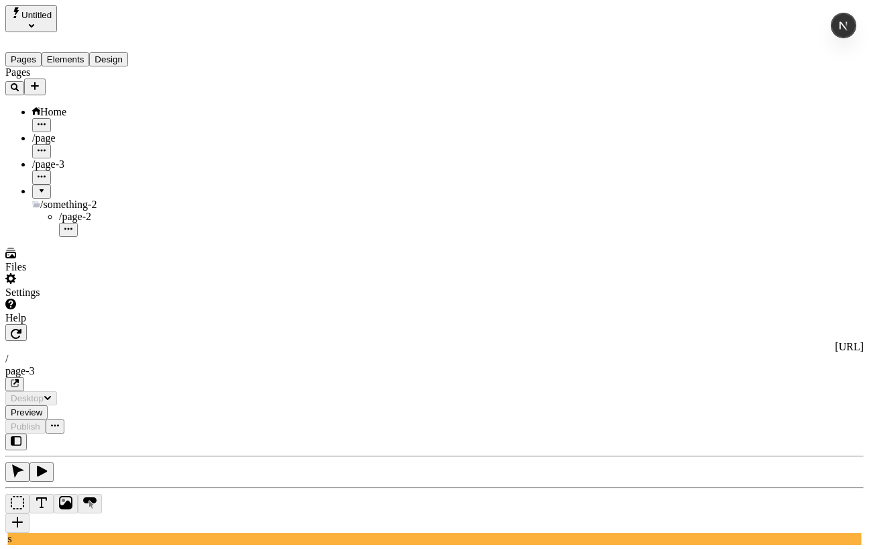
click at [38, 298] on div "Settings" at bounding box center [85, 285] width 161 height 25
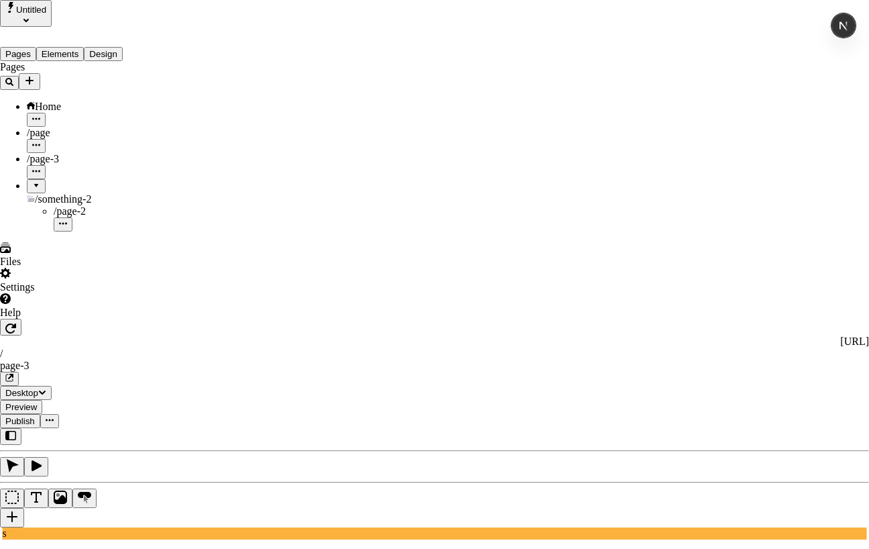
click at [474, 277] on div "/" at bounding box center [484, 271] width 209 height 12
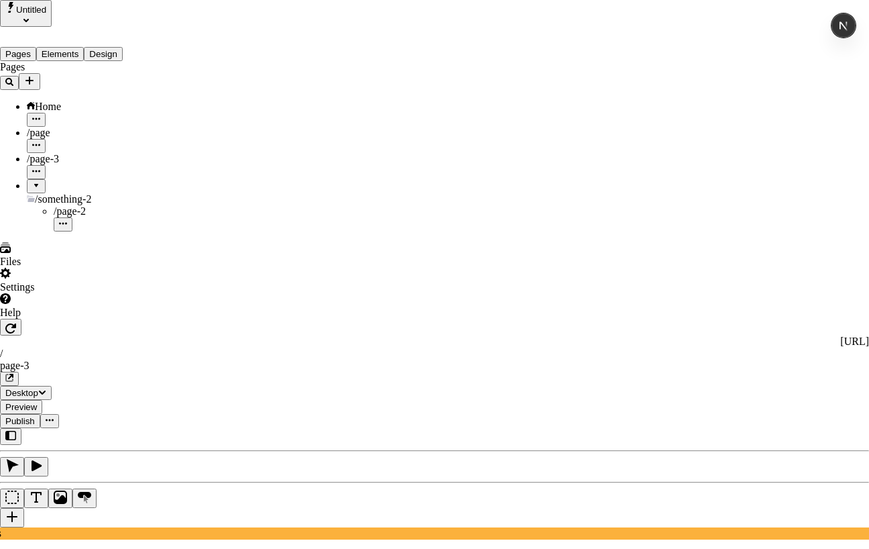
click at [432, 277] on div "/" at bounding box center [484, 271] width 209 height 12
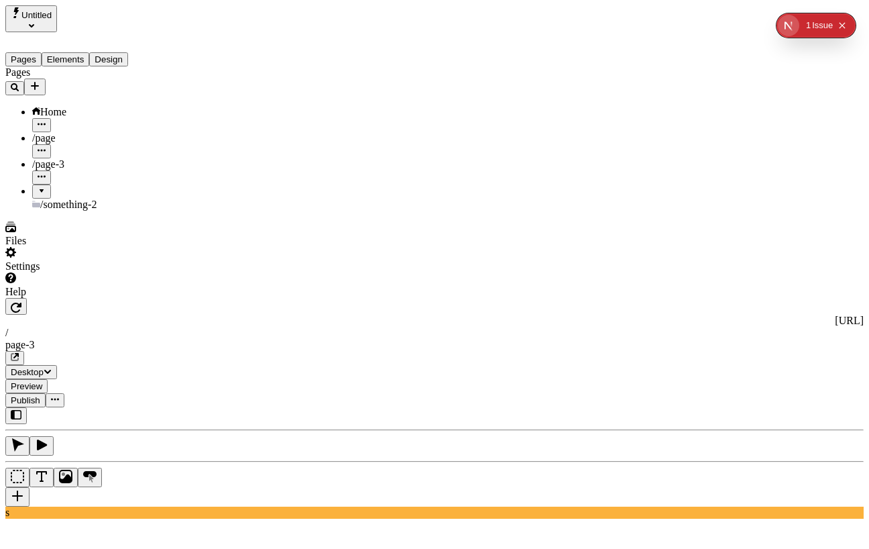
click at [88, 272] on div "Settings" at bounding box center [85, 259] width 161 height 25
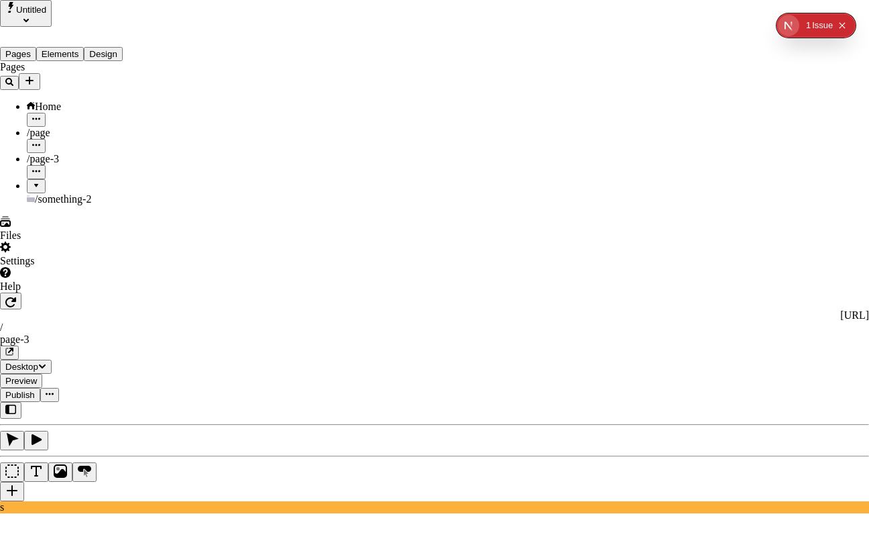
click at [453, 277] on div "/" at bounding box center [484, 271] width 209 height 12
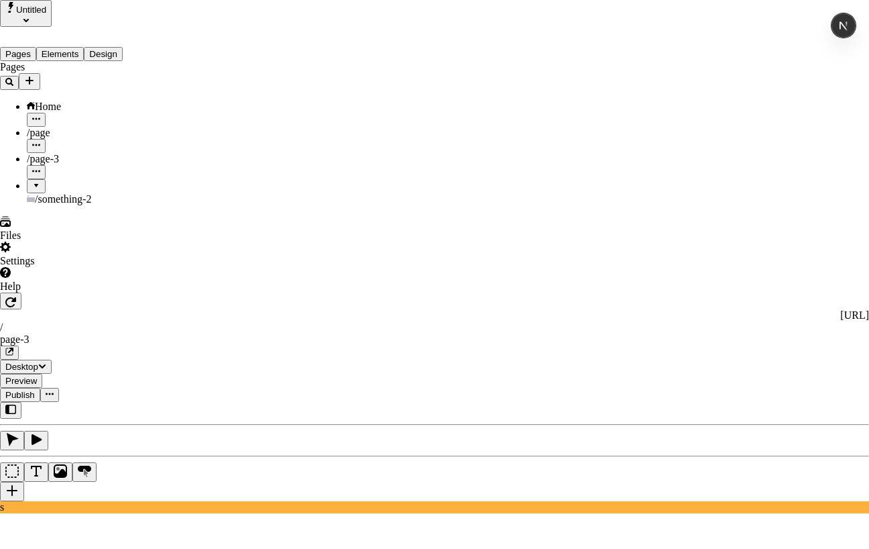
click at [453, 315] on div "/ page-3" at bounding box center [484, 305] width 209 height 35
type input "page-3"
click at [474, 287] on div "/ page-3" at bounding box center [484, 282] width 209 height 35
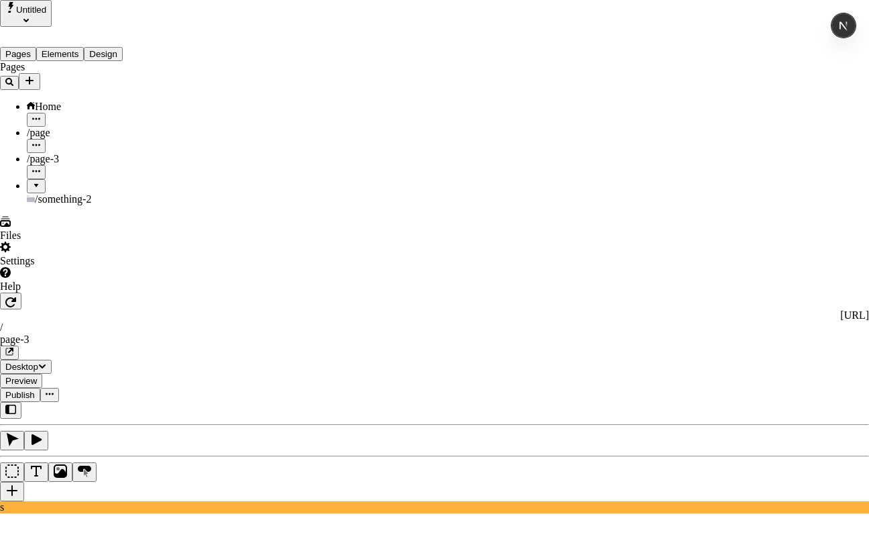
click at [437, 277] on div "/" at bounding box center [484, 271] width 209 height 12
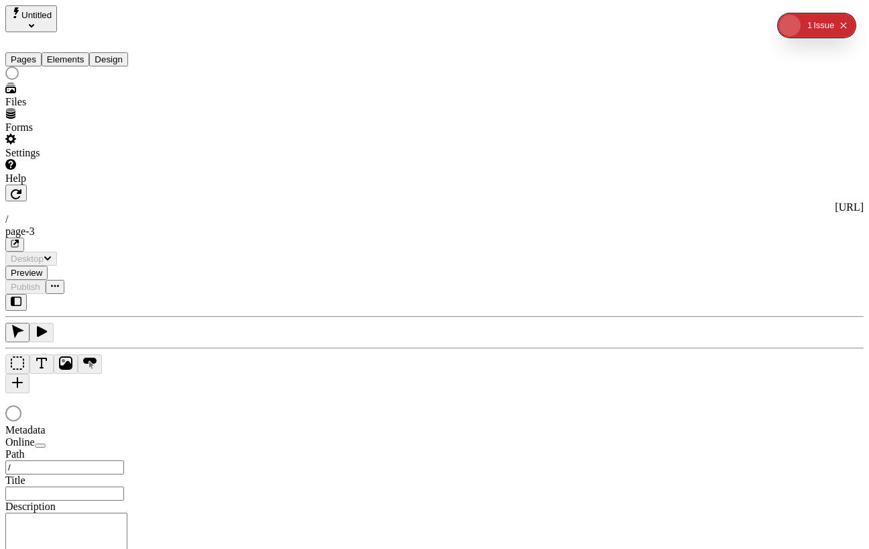
type input "/page-3"
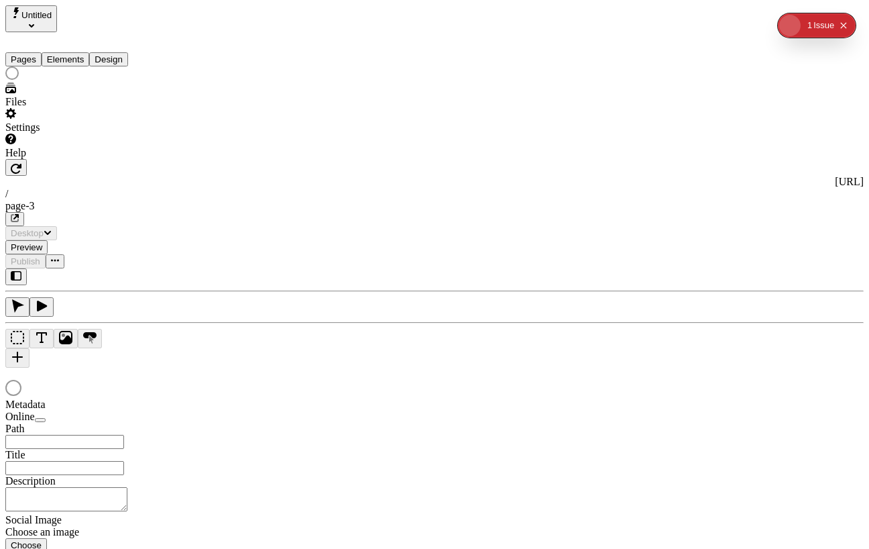
click at [47, 133] on div "Settings" at bounding box center [85, 127] width 161 height 12
type input "/page-3"
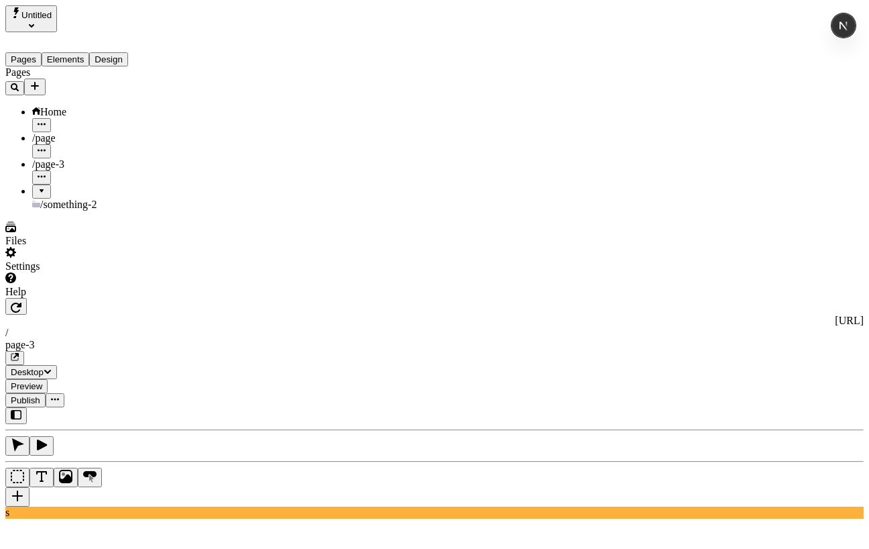
click at [54, 468] on button "Text" at bounding box center [42, 477] width 24 height 19
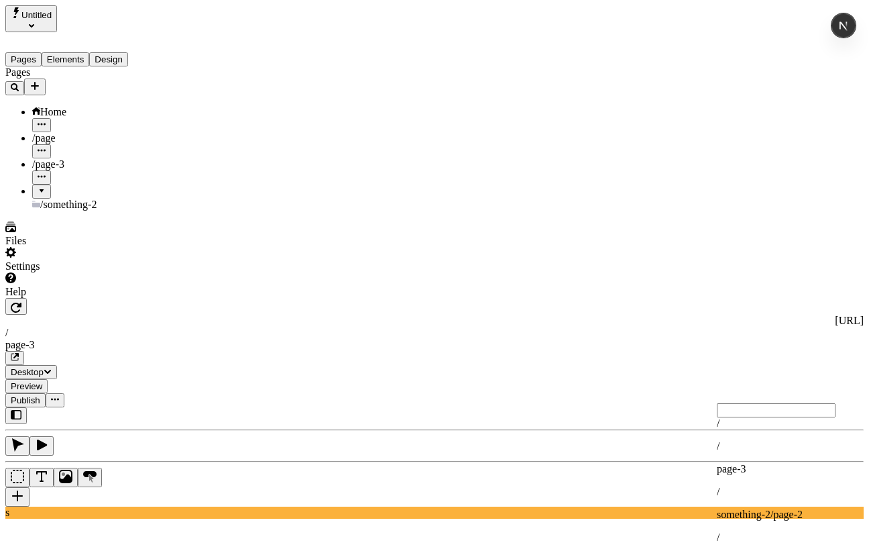
click at [780, 429] on div "/" at bounding box center [789, 423] width 144 height 12
click at [783, 474] on div "/ page-3" at bounding box center [789, 457] width 144 height 35
type input "page-3"
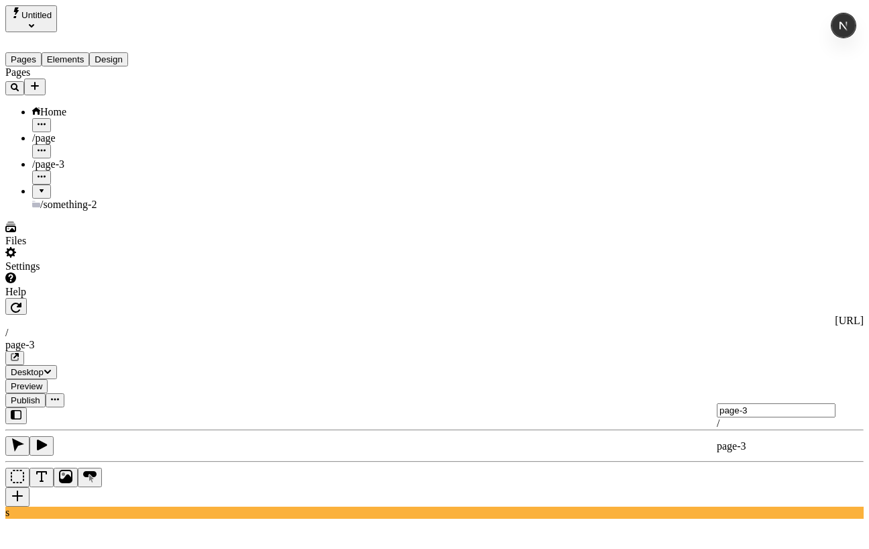
click at [747, 443] on span "page-3" at bounding box center [732, 445] width 30 height 11
click at [759, 429] on div "/" at bounding box center [789, 423] width 144 height 12
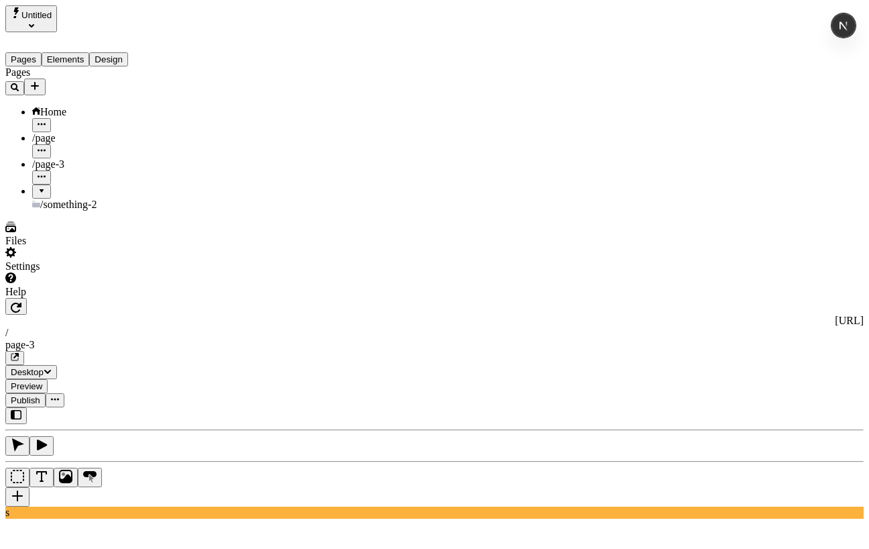
drag, startPoint x: 70, startPoint y: 119, endPoint x: 72, endPoint y: 159, distance: 39.7
drag, startPoint x: 62, startPoint y: 97, endPoint x: 66, endPoint y: 131, distance: 35.2
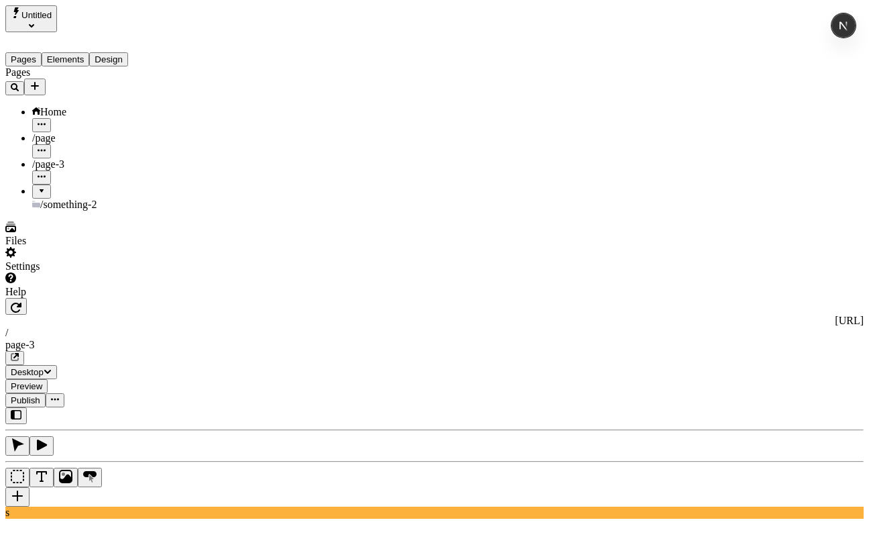
drag, startPoint x: 62, startPoint y: 122, endPoint x: 109, endPoint y: 160, distance: 60.1
drag, startPoint x: 78, startPoint y: 97, endPoint x: 74, endPoint y: 124, distance: 27.1
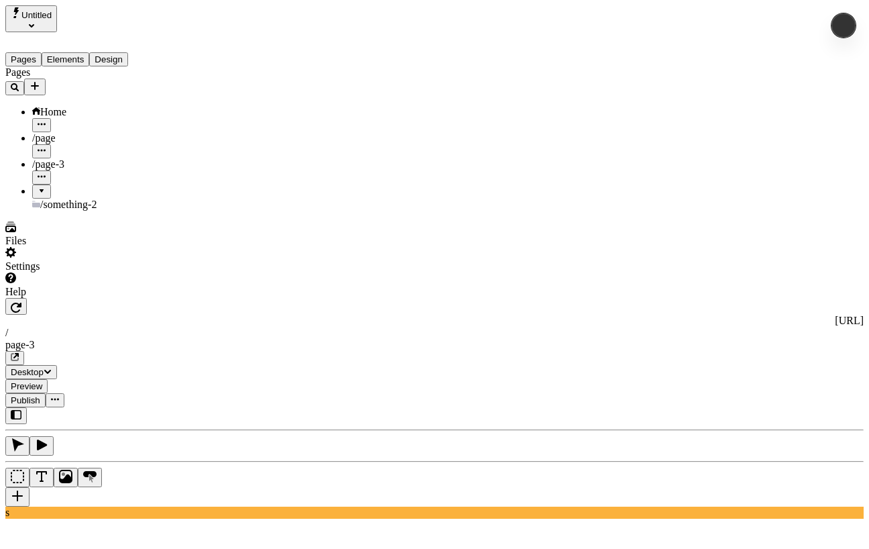
drag, startPoint x: 68, startPoint y: 137, endPoint x: 64, endPoint y: 117, distance: 20.5
drag, startPoint x: 63, startPoint y: 115, endPoint x: 64, endPoint y: 128, distance: 12.8
click at [66, 199] on span "/something-2" at bounding box center [68, 204] width 56 height 11
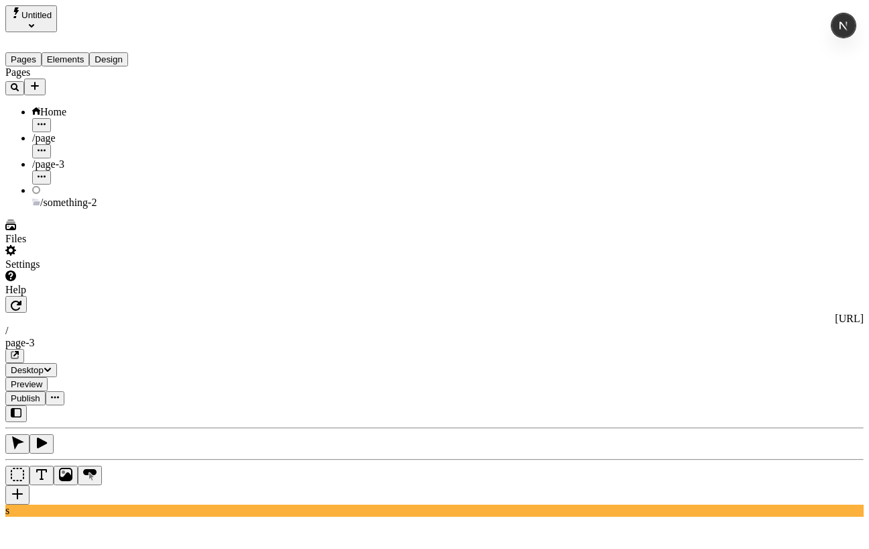
click at [66, 197] on span "/something-2" at bounding box center [68, 202] width 56 height 11
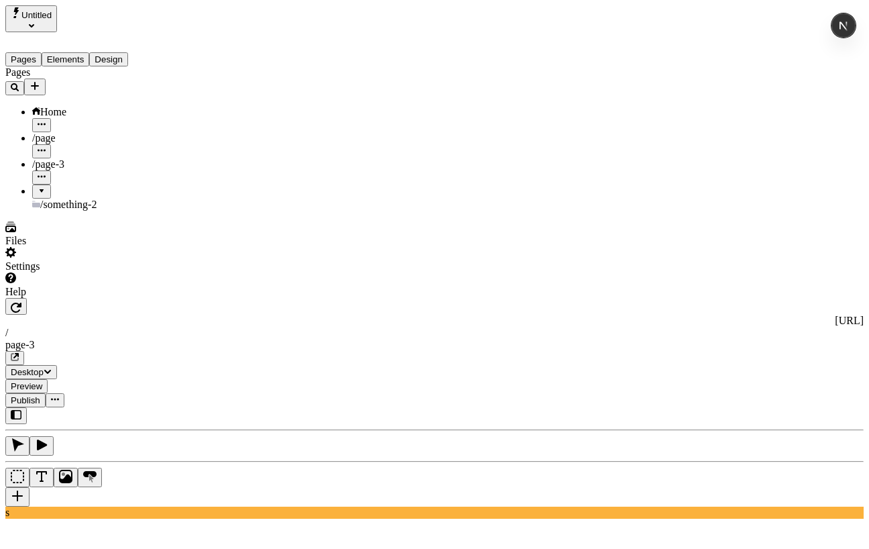
click at [32, 184] on div "/something-2" at bounding box center [99, 197] width 134 height 26
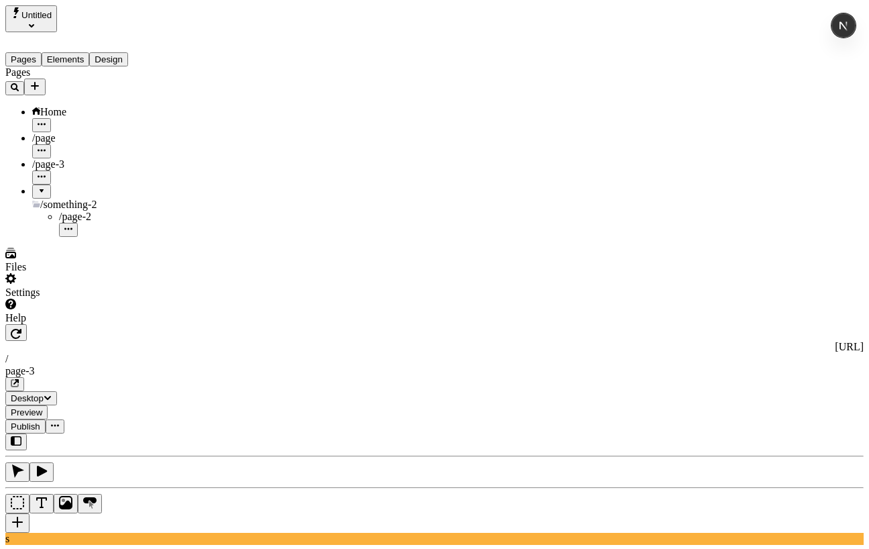
drag, startPoint x: 56, startPoint y: 182, endPoint x: 82, endPoint y: 129, distance: 59.1
drag, startPoint x: 66, startPoint y: 121, endPoint x: 4146, endPoint y: -424, distance: 4115.8
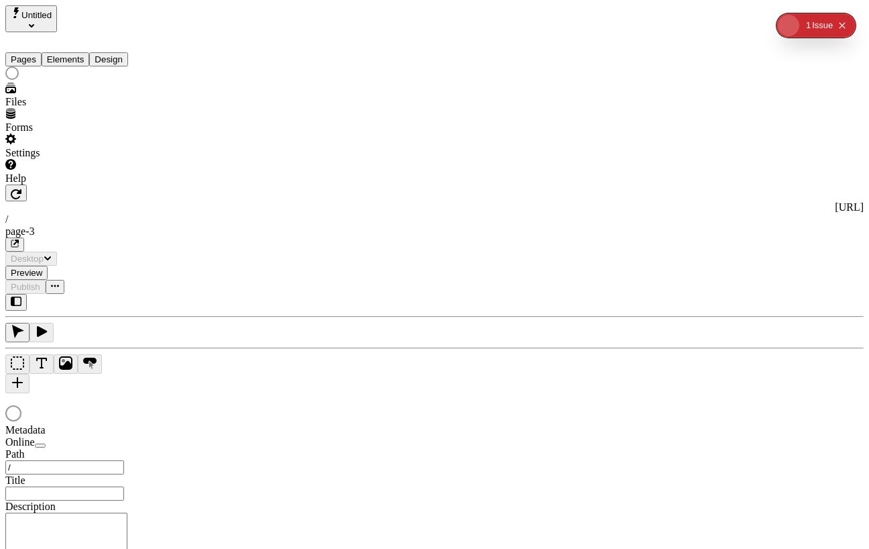
type input "/page-3"
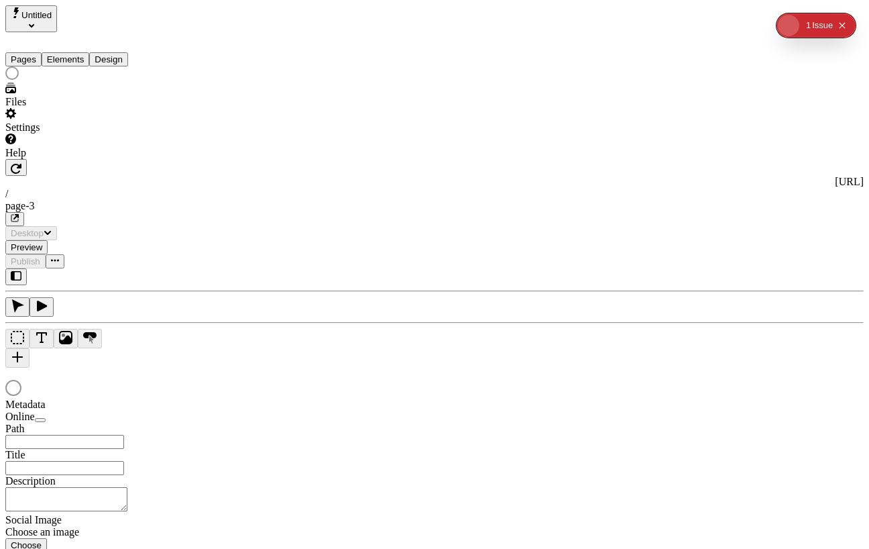
type input "/page-3"
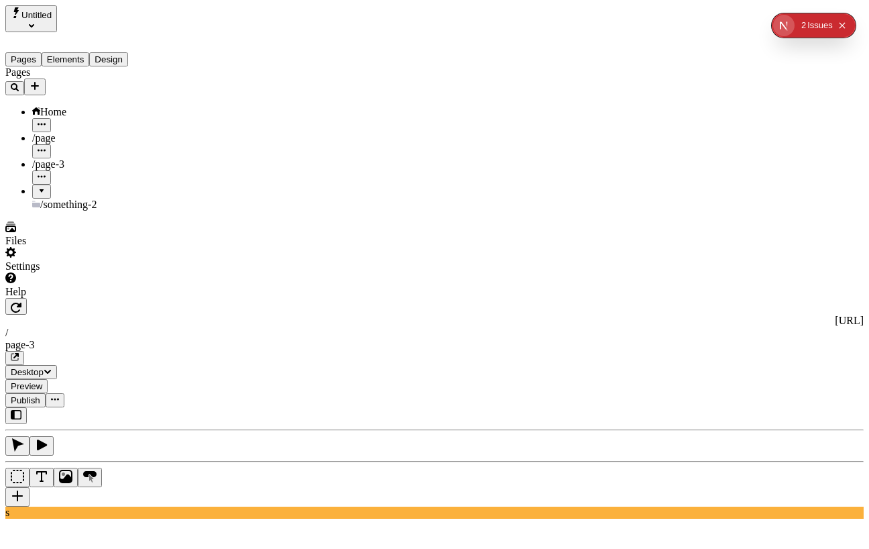
click at [783, 470] on div "/ page-3" at bounding box center [789, 457] width 144 height 35
type input "page-3"
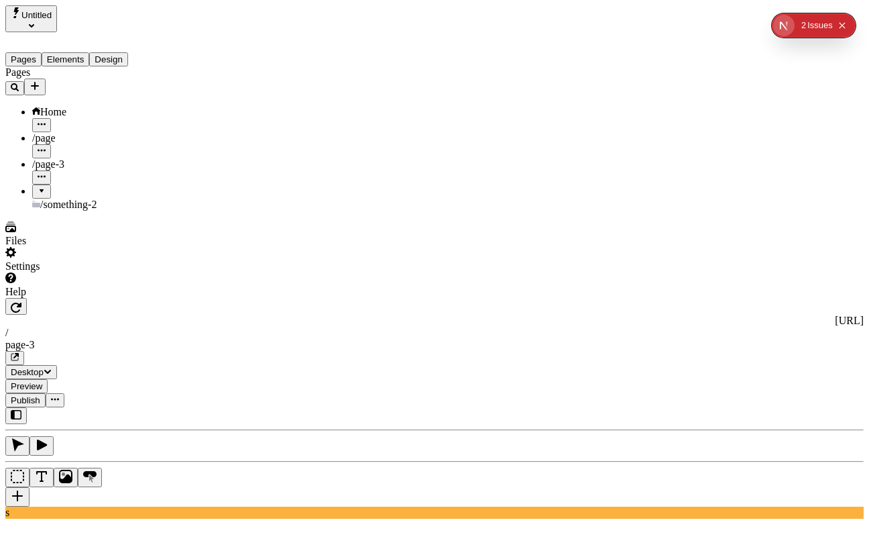
click at [760, 429] on div "/" at bounding box center [789, 423] width 144 height 12
click at [47, 471] on icon "Text" at bounding box center [41, 476] width 11 height 11
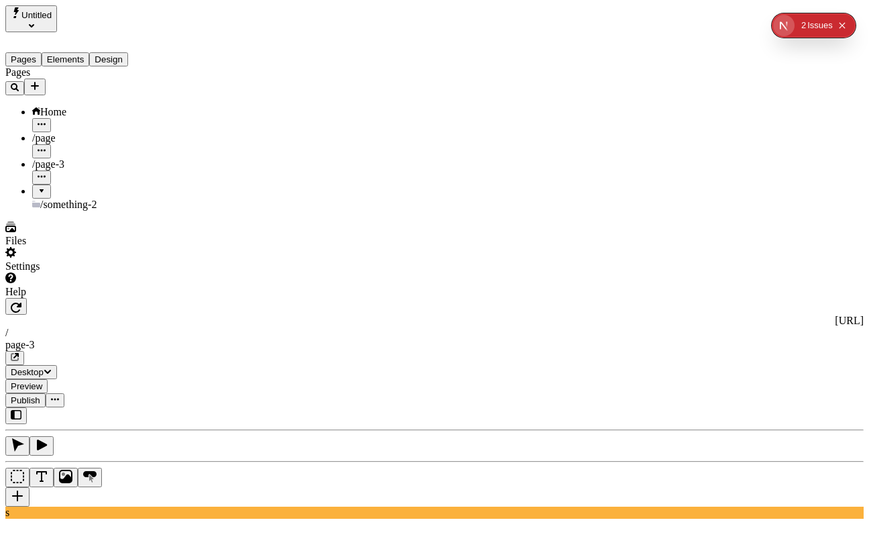
scroll to position [0, 0]
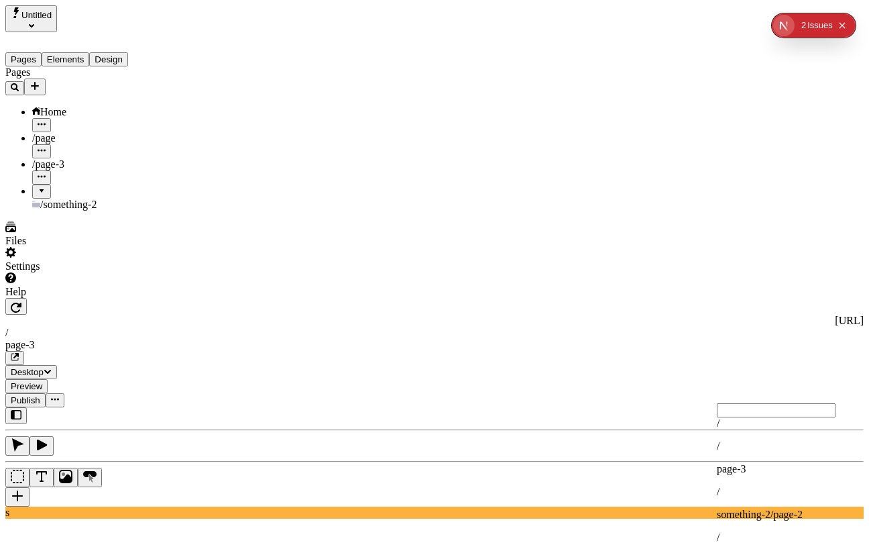
scroll to position [15, 0]
click at [794, 375] on div "/" at bounding box center [789, 369] width 144 height 12
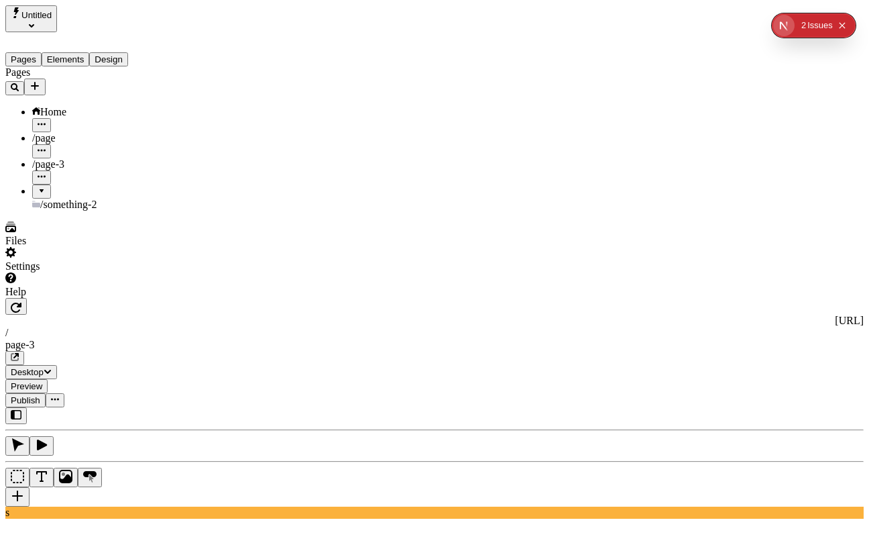
click at [779, 454] on p "something-2/page-2" at bounding box center [789, 460] width 144 height 12
type input "something-2/page-2"
click at [771, 375] on div "/" at bounding box center [789, 369] width 144 height 12
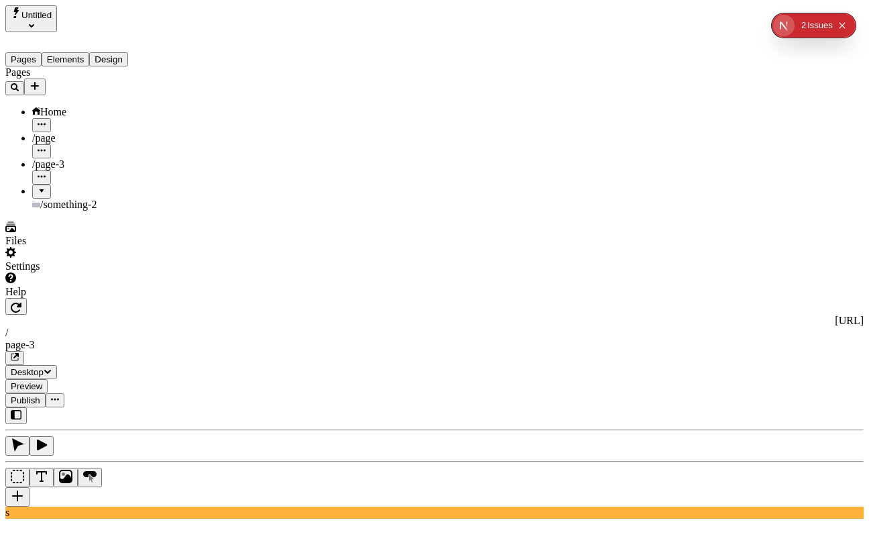
type input "d"
type input "s"
type input "qq"
click at [417, 339] on div "page-3" at bounding box center [434, 345] width 859 height 12
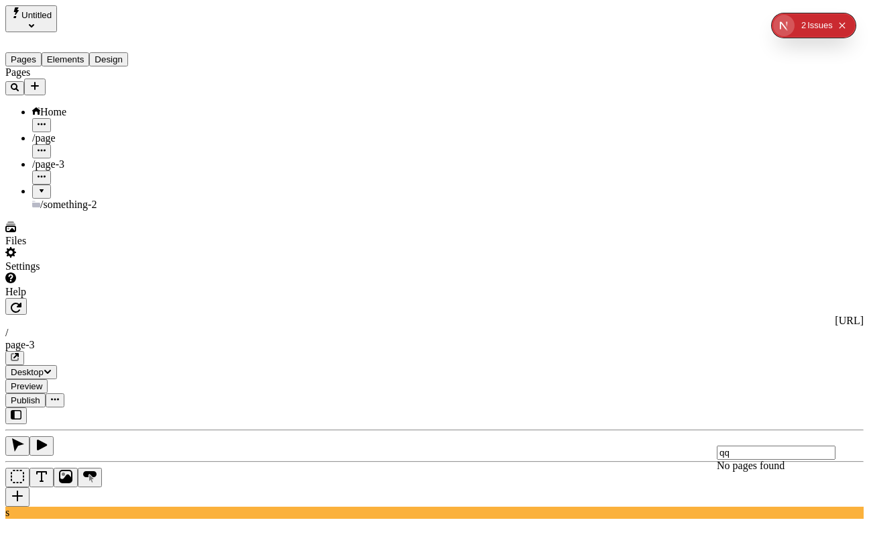
scroll to position [15, 0]
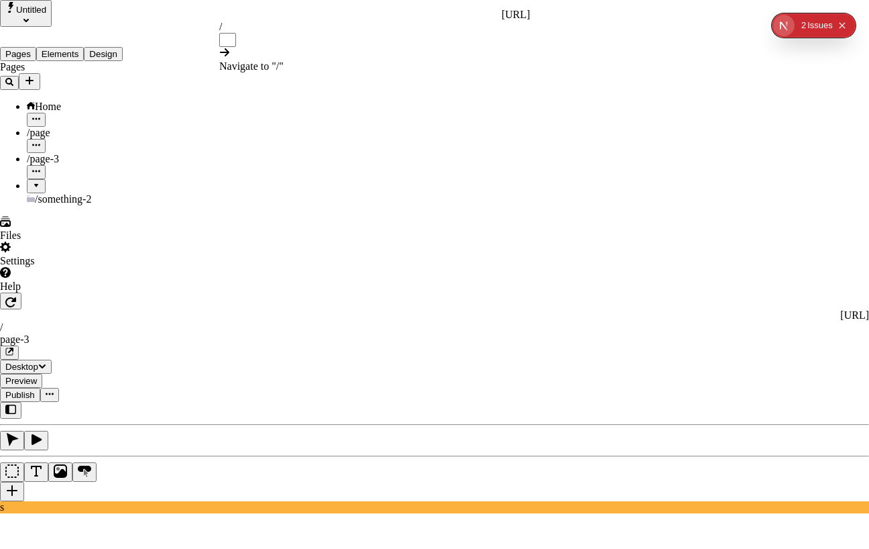
type input "/"
type input "a"
type input "/"
click at [317, 48] on div "/" at bounding box center [374, 53] width 311 height 12
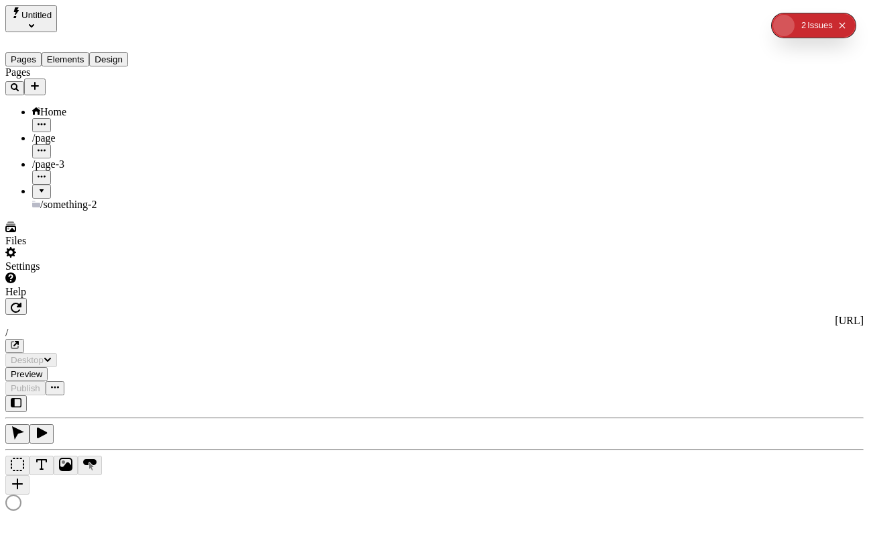
type input "/"
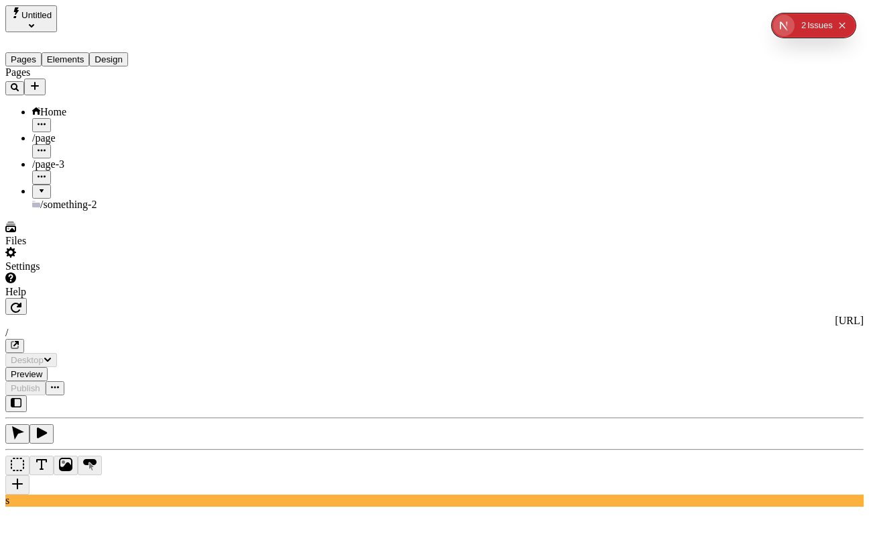
click at [369, 315] on div "[URL] /" at bounding box center [434, 334] width 859 height 38
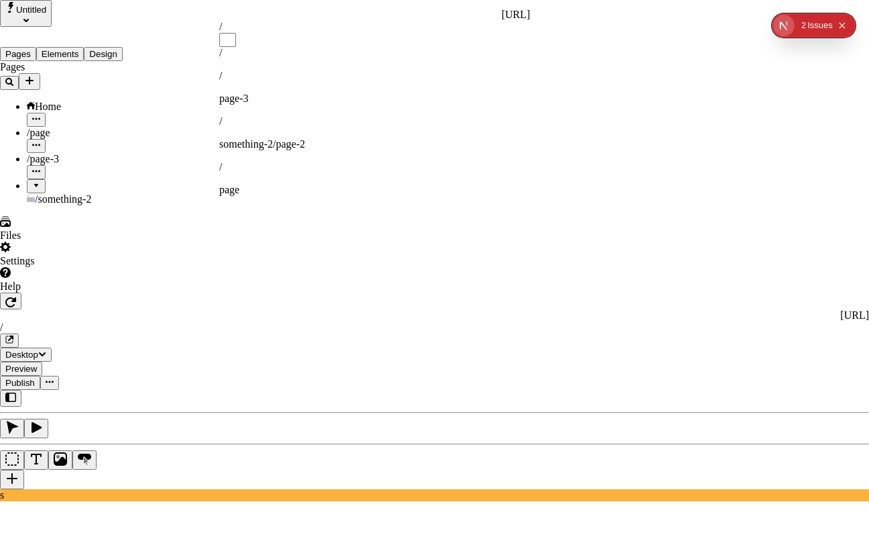
click at [352, 70] on div "/ page-3" at bounding box center [374, 87] width 311 height 35
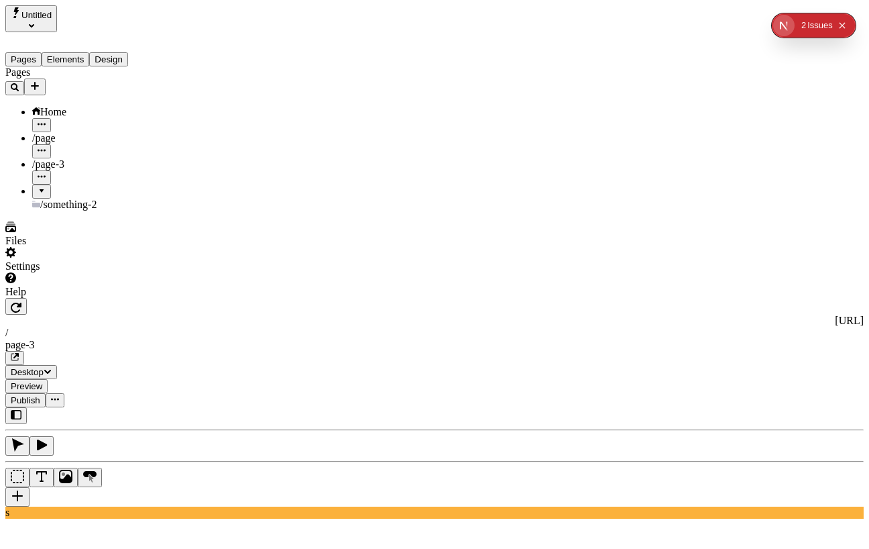
click at [405, 339] on div "page-3" at bounding box center [434, 345] width 859 height 12
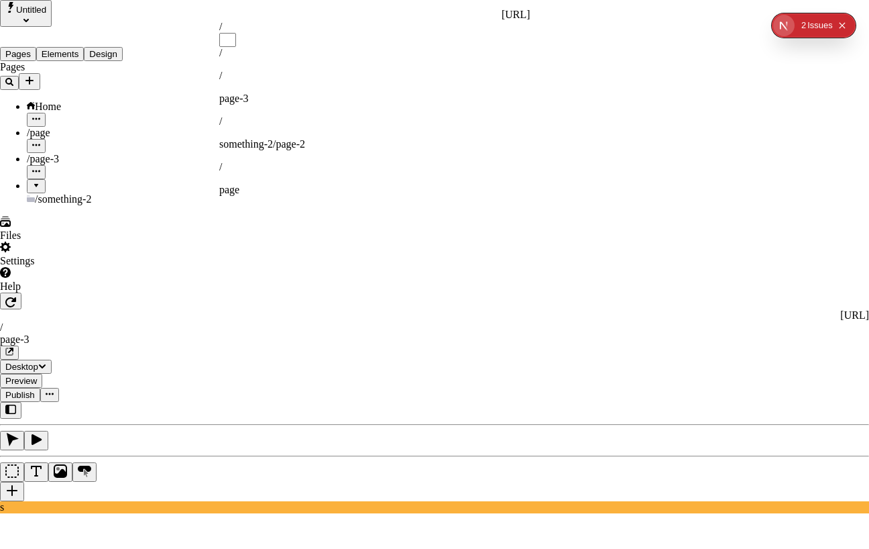
click at [383, 161] on div "/ page" at bounding box center [374, 178] width 311 height 35
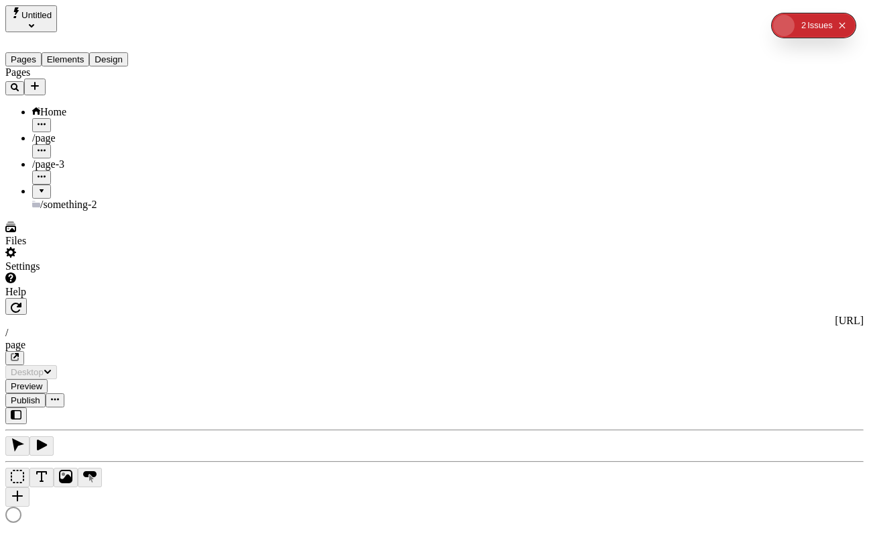
type input "/page"
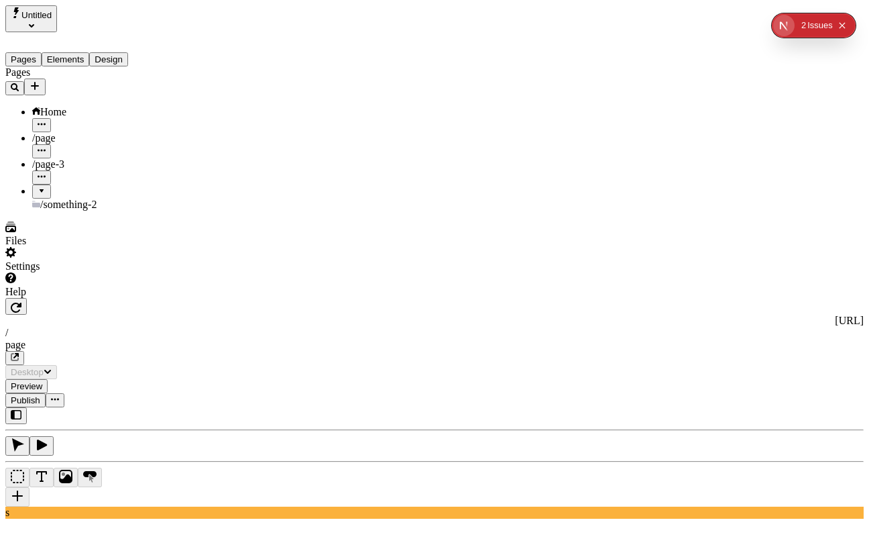
click at [425, 339] on div "page" at bounding box center [434, 345] width 859 height 12
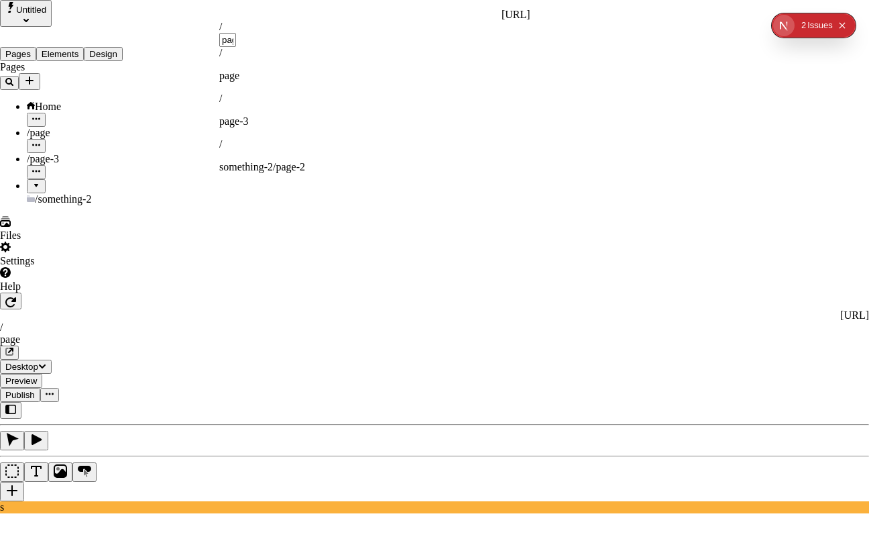
click at [400, 93] on div "/ page -3" at bounding box center [374, 110] width 311 height 35
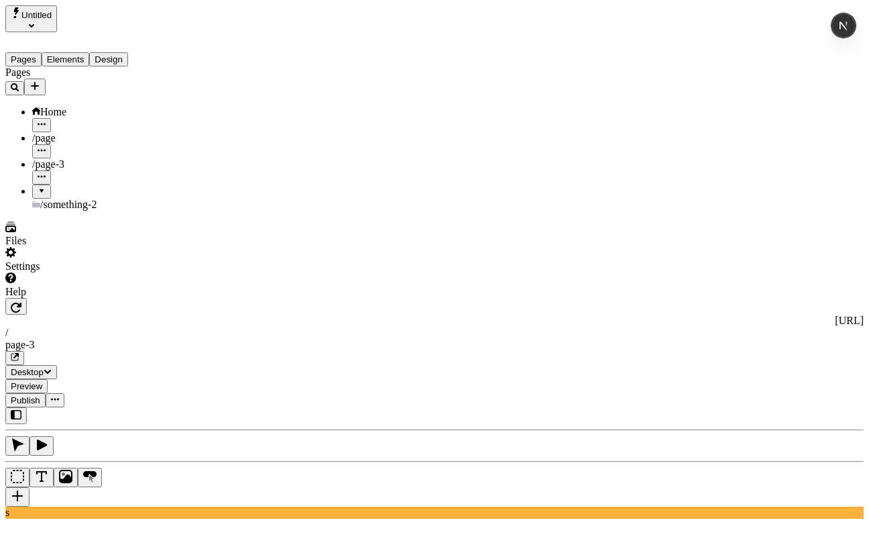
click at [388, 339] on div "page-3" at bounding box center [434, 345] width 859 height 12
click at [371, 339] on div "page-3" at bounding box center [434, 345] width 859 height 12
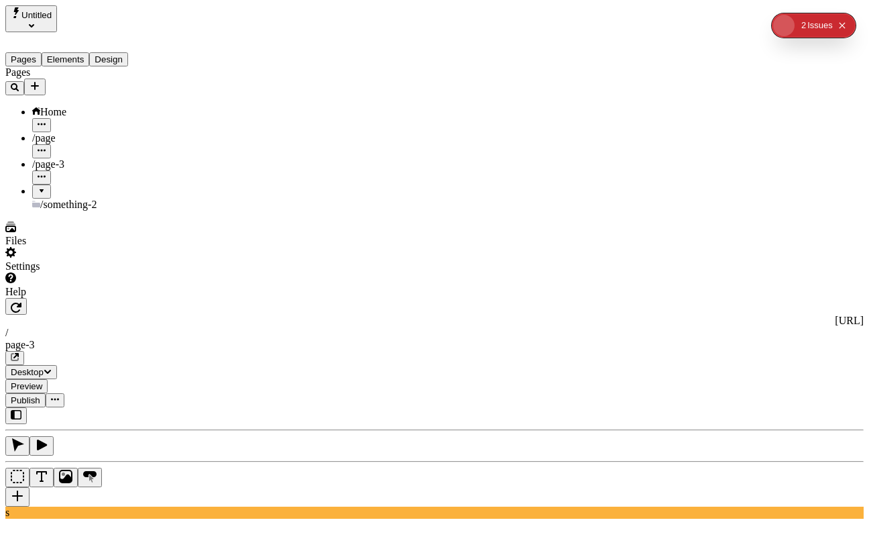
click at [759, 411] on div "/" at bounding box center [789, 405] width 144 height 12
click at [769, 445] on p "page-3" at bounding box center [789, 451] width 144 height 12
type input "page-3"
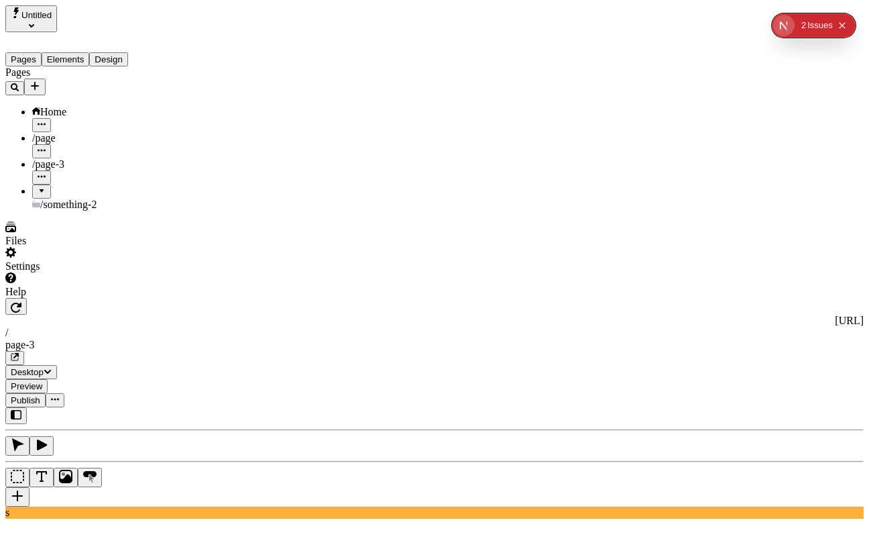
click at [801, 490] on p "something-2/page-2" at bounding box center [789, 496] width 144 height 12
type input "something-2/page-2"
click at [384, 339] on div "page-3" at bounding box center [434, 345] width 859 height 12
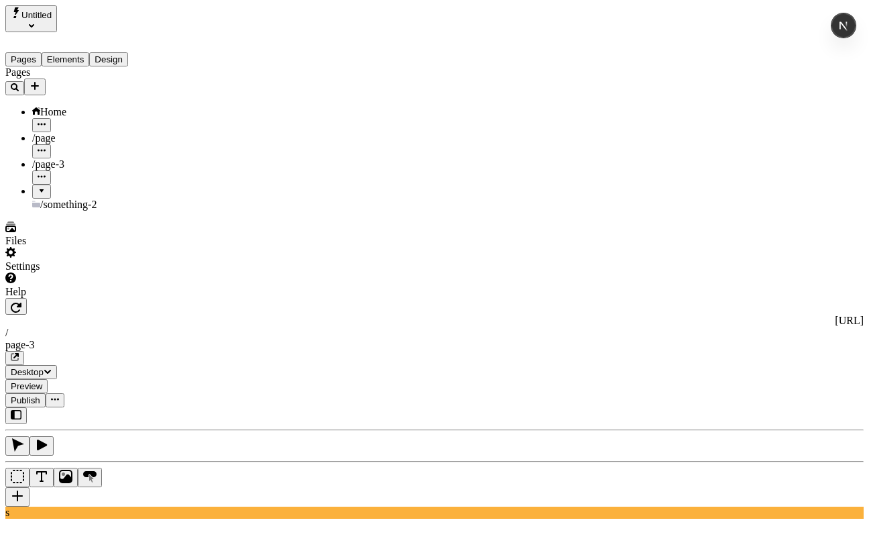
click at [52, 18] on span "Untitled" at bounding box center [36, 15] width 30 height 10
click at [98, 211] on div "Pages Home /page /page-3 /something-2" at bounding box center [85, 138] width 161 height 144
click at [83, 199] on div "/something-2" at bounding box center [99, 205] width 134 height 12
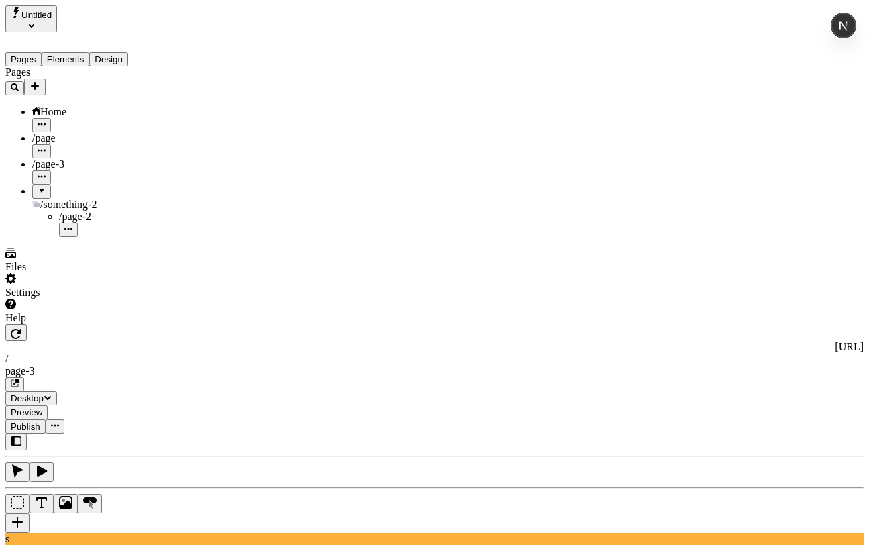
click at [60, 211] on span "/page-2" at bounding box center [75, 216] width 32 height 11
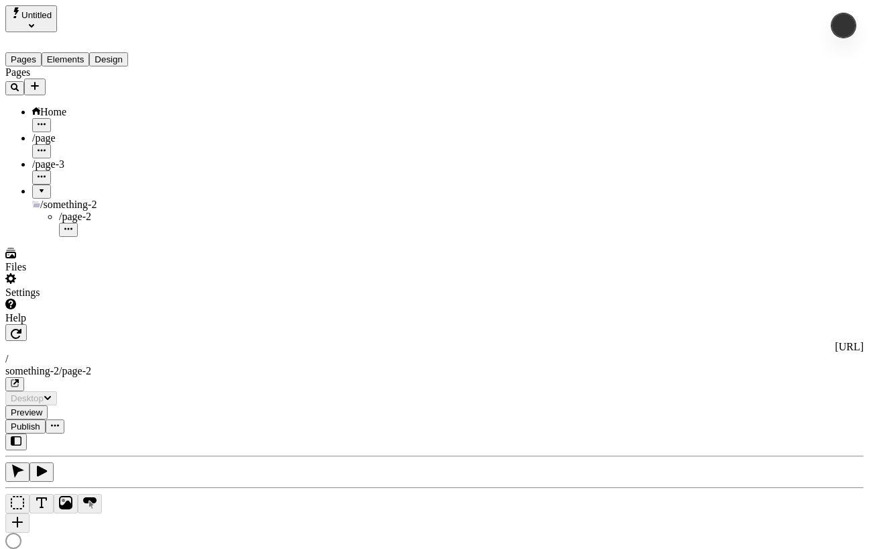
type input "/something-2/page-2"
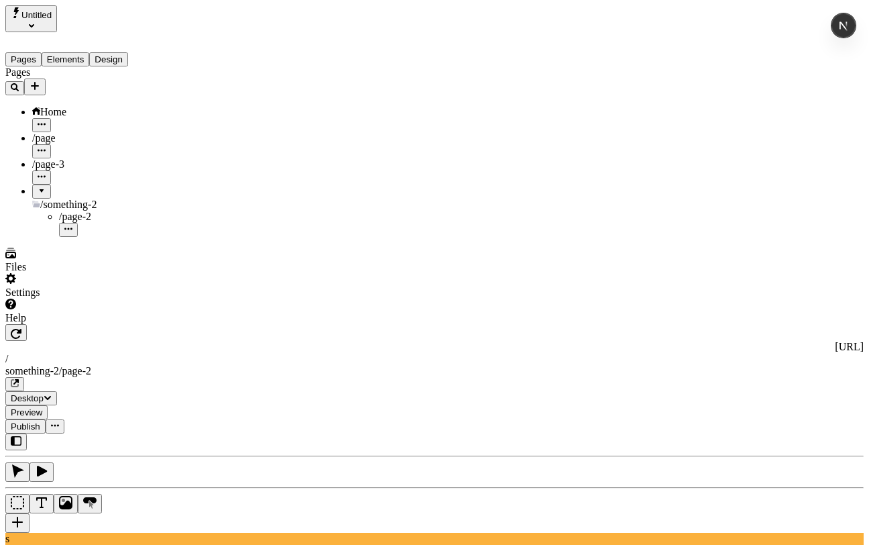
click at [63, 106] on div "Home" at bounding box center [99, 112] width 134 height 12
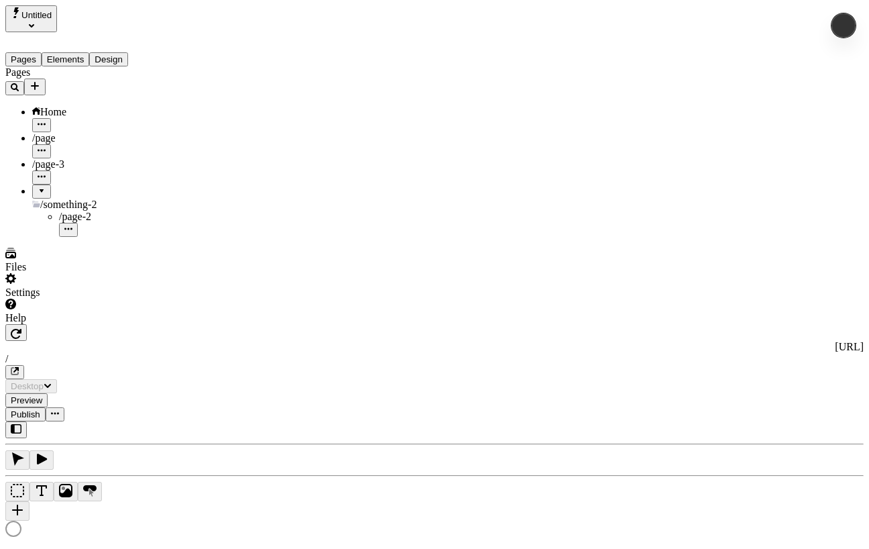
type input "/"
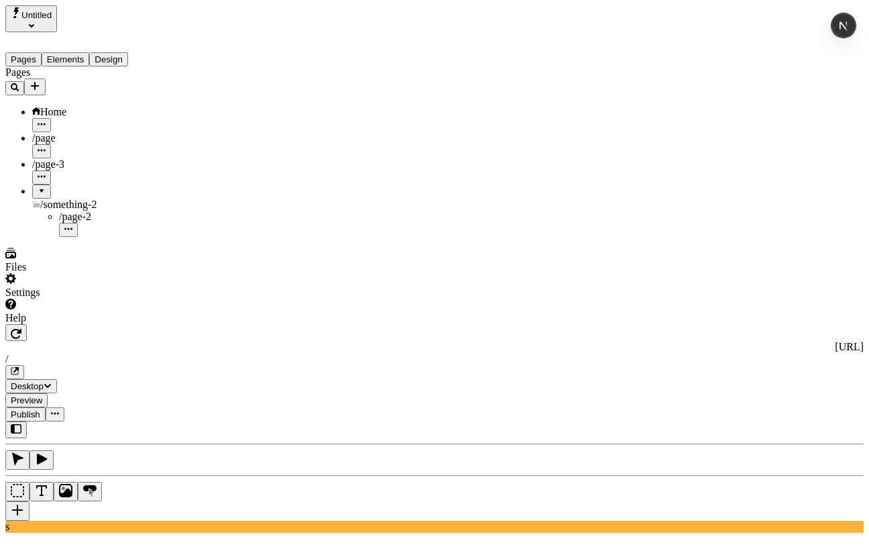
click at [365, 341] on div "[URL] /" at bounding box center [434, 360] width 859 height 38
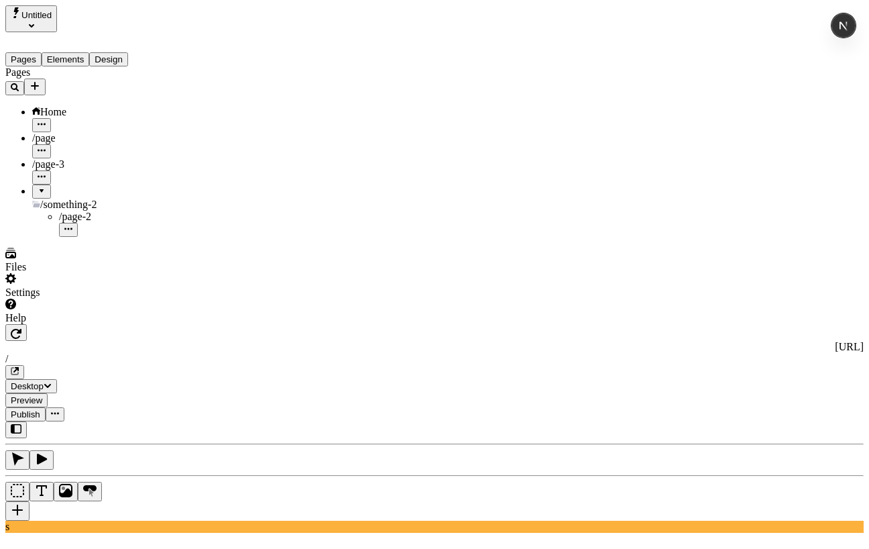
click at [60, 273] on div "Files" at bounding box center [85, 260] width 161 height 25
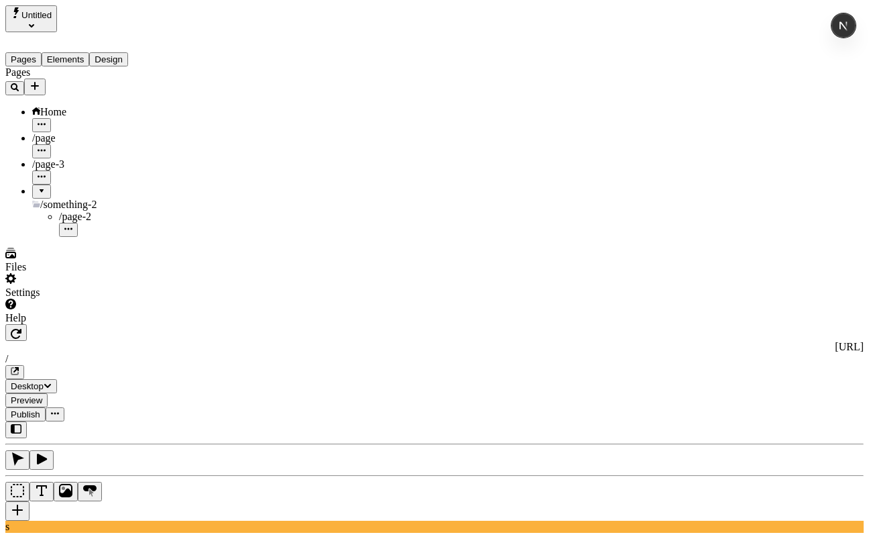
click at [60, 298] on div "Settings" at bounding box center [85, 285] width 161 height 25
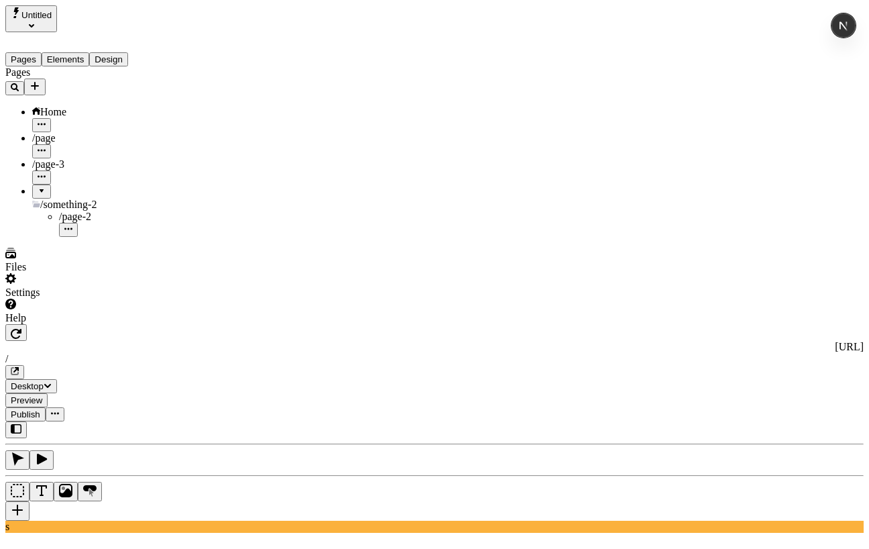
click at [78, 17] on div "Untitled" at bounding box center [85, 18] width 161 height 27
click at [45, 19] on span "Untitled" at bounding box center [36, 15] width 30 height 10
click at [53, 143] on div "Log out" at bounding box center [66, 149] width 119 height 12
